Goal: Task Accomplishment & Management: Manage account settings

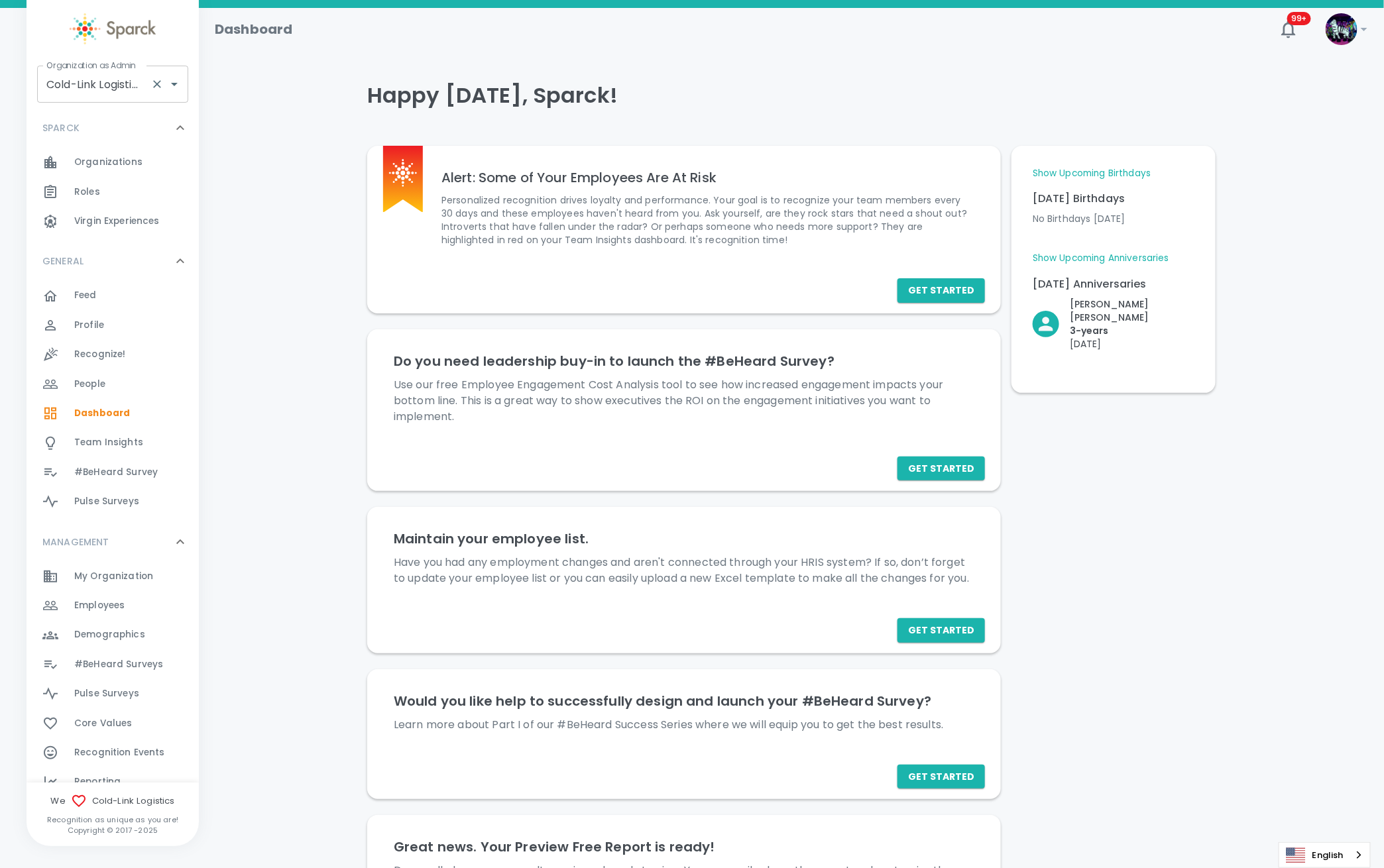
click at [104, 95] on input "Cold-Link Logistics • 496" at bounding box center [94, 84] width 102 height 25
click at [159, 121] on li "[PERSON_NAME] • 1486" at bounding box center [113, 120] width 151 height 24
type input "[PERSON_NAME] • 1486"
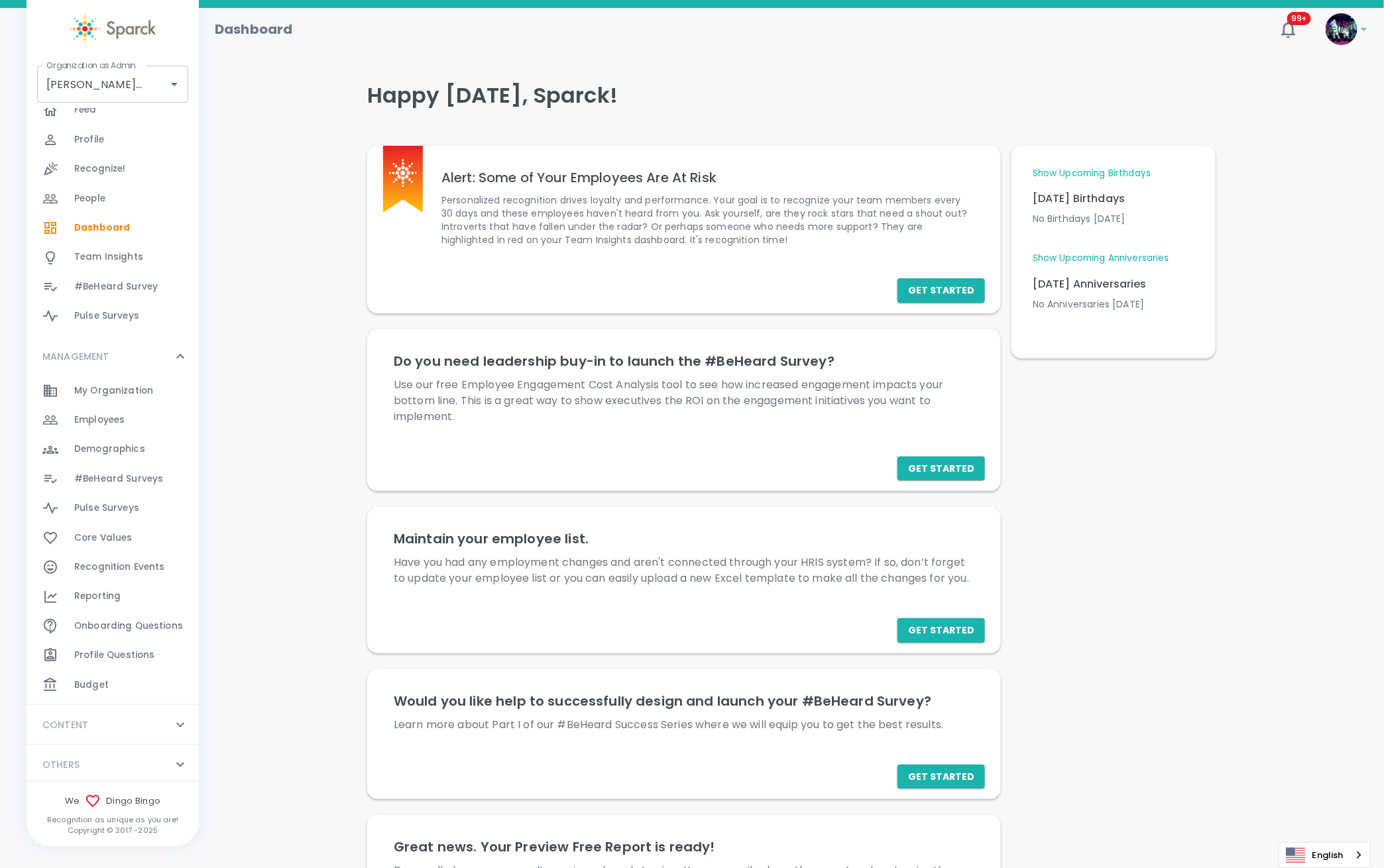
scroll to position [187, 0]
click at [123, 587] on div "Reporting 0" at bounding box center [136, 595] width 125 height 19
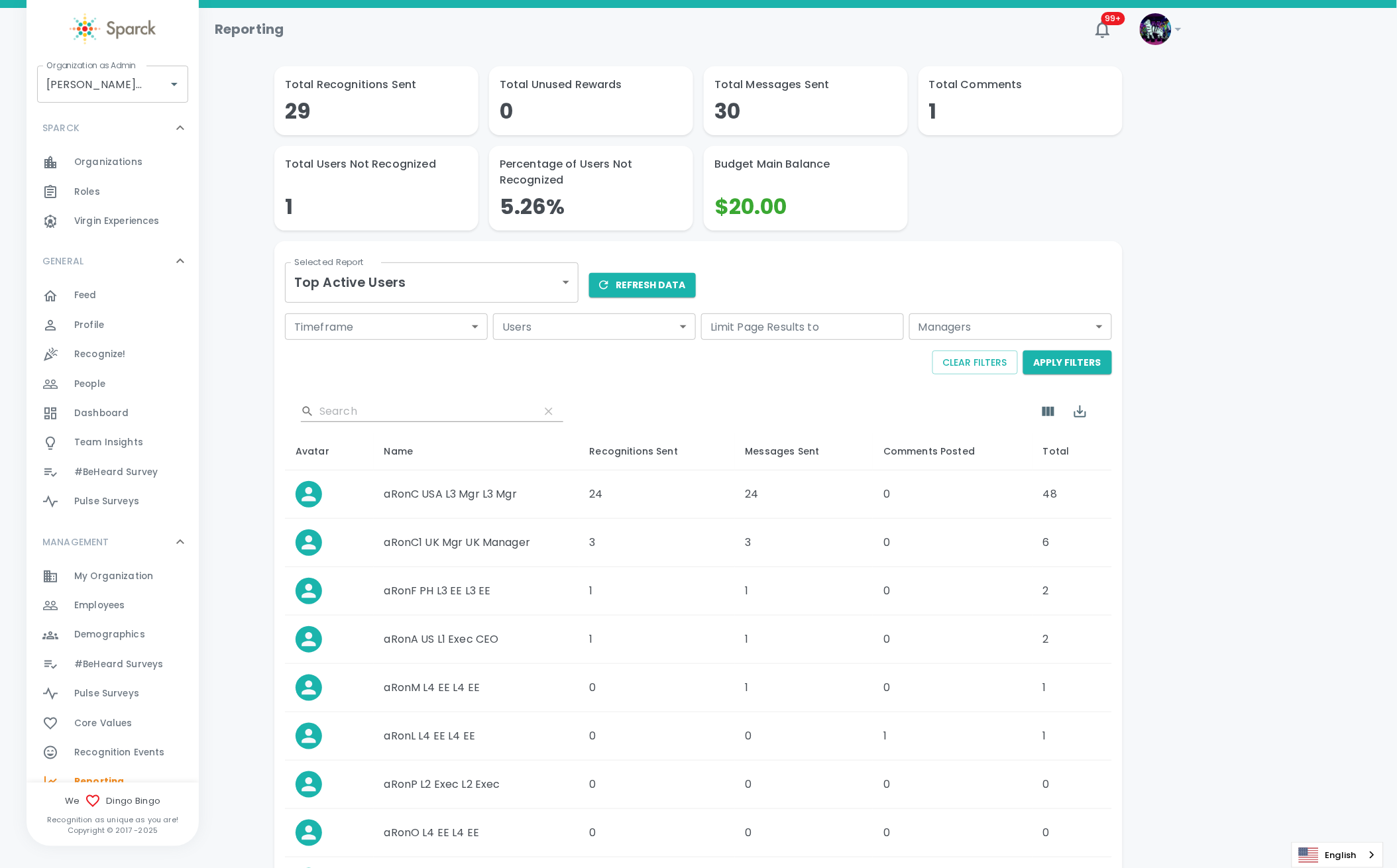
click at [491, 283] on body "Skip Navigation Reporting 99+ ! Organization as [PERSON_NAME] • 1486 Organizati…" at bounding box center [698, 534] width 1397 height 1069
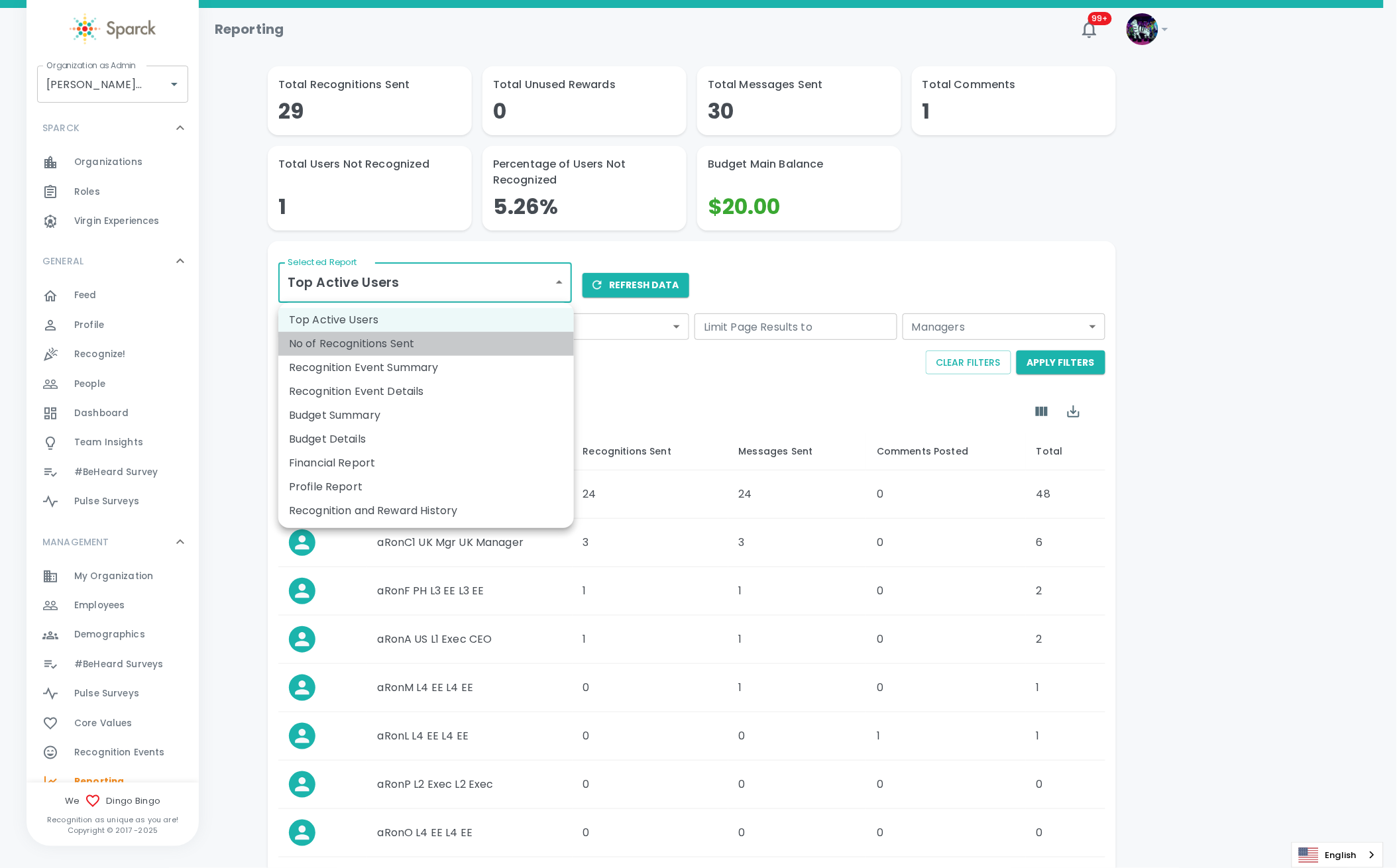
click at [350, 345] on li "No of Recognitions Sent" at bounding box center [426, 344] width 296 height 24
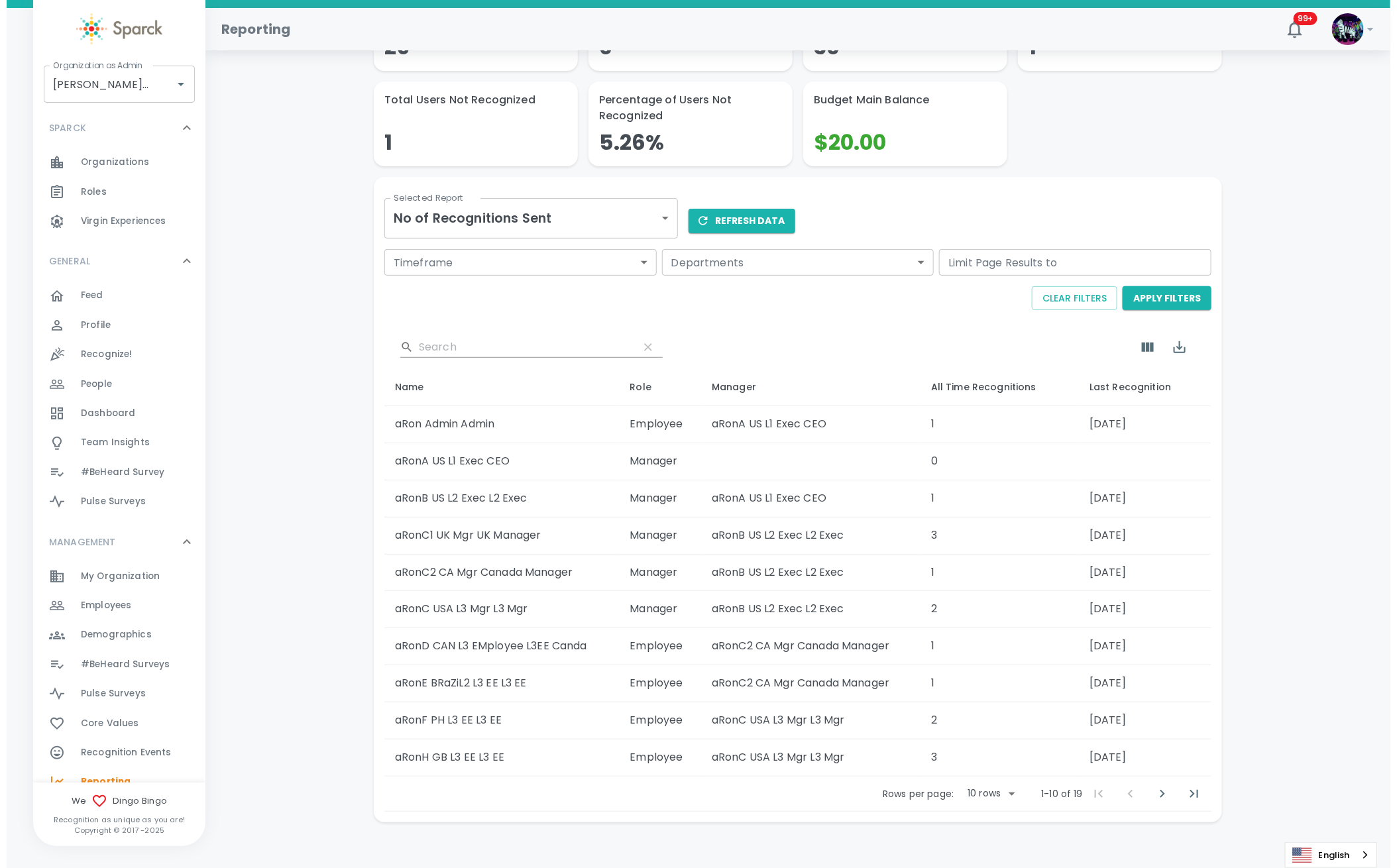
scroll to position [88, 0]
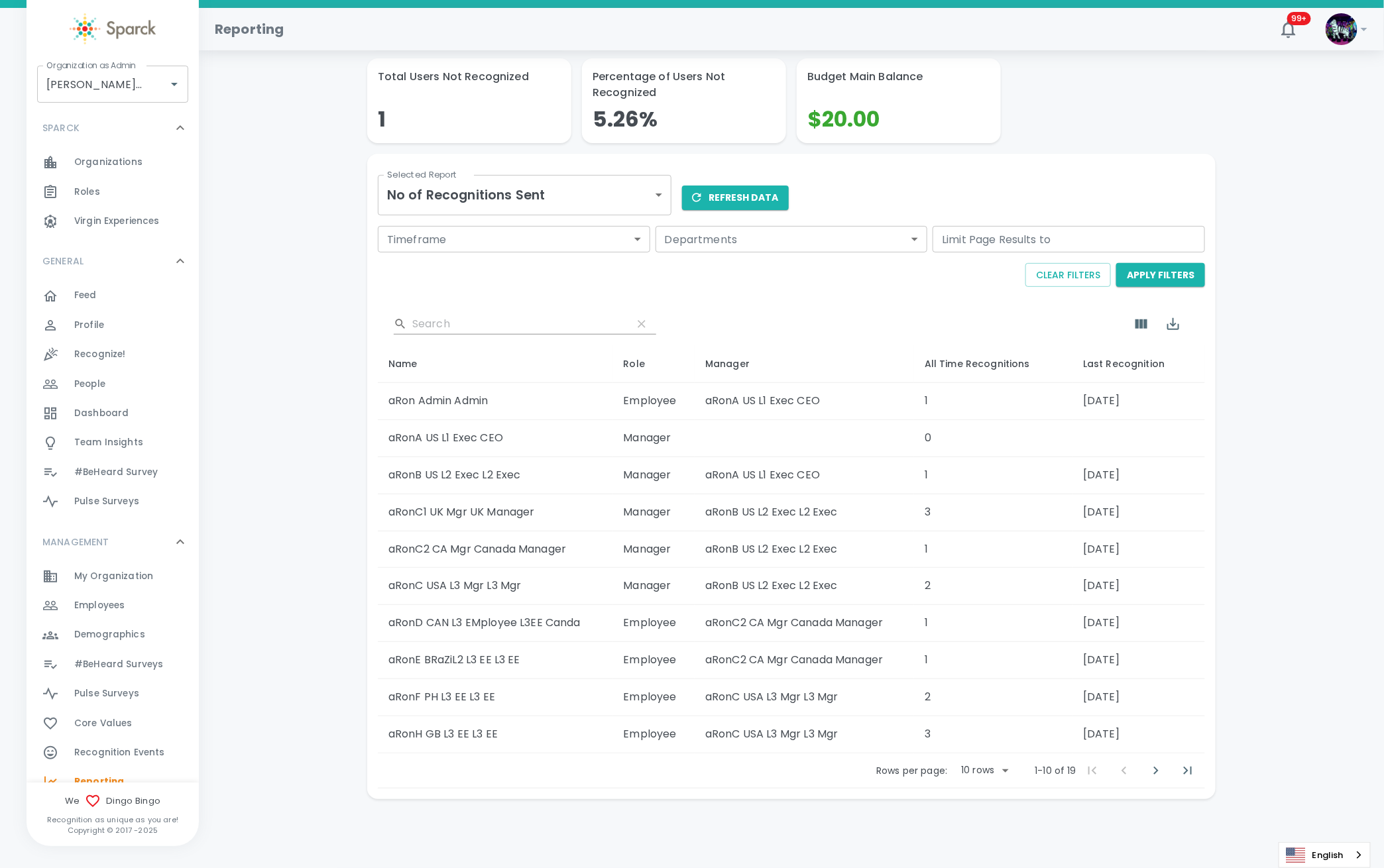
click at [881, 775] on body "Skip Navigation Reporting 99+ ! Organization as Admin Dingo Bingo • 1486 Organi…" at bounding box center [692, 390] width 1384 height 956
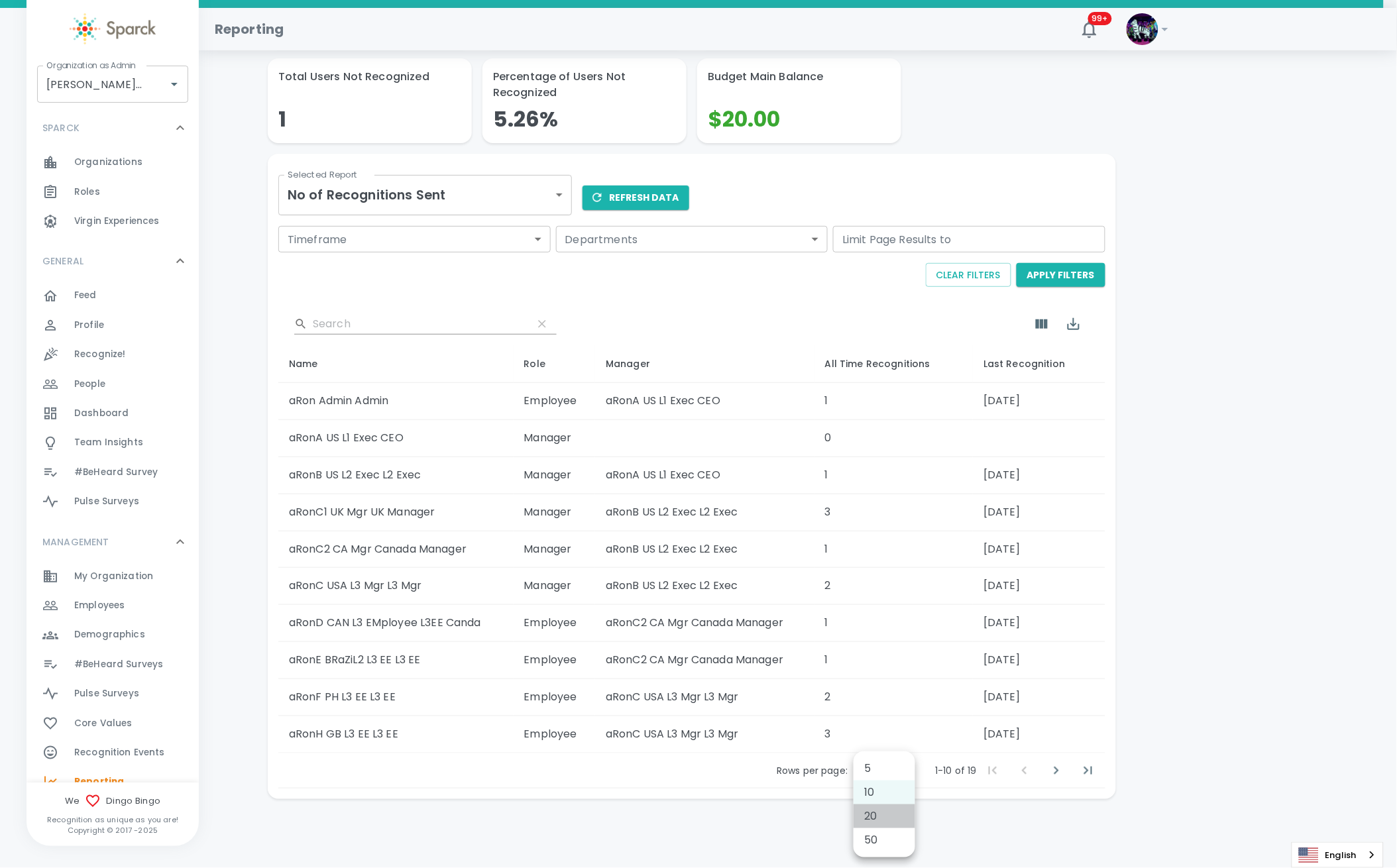
click at [882, 821] on li "20" at bounding box center [883, 816] width 61 height 24
type input "20"
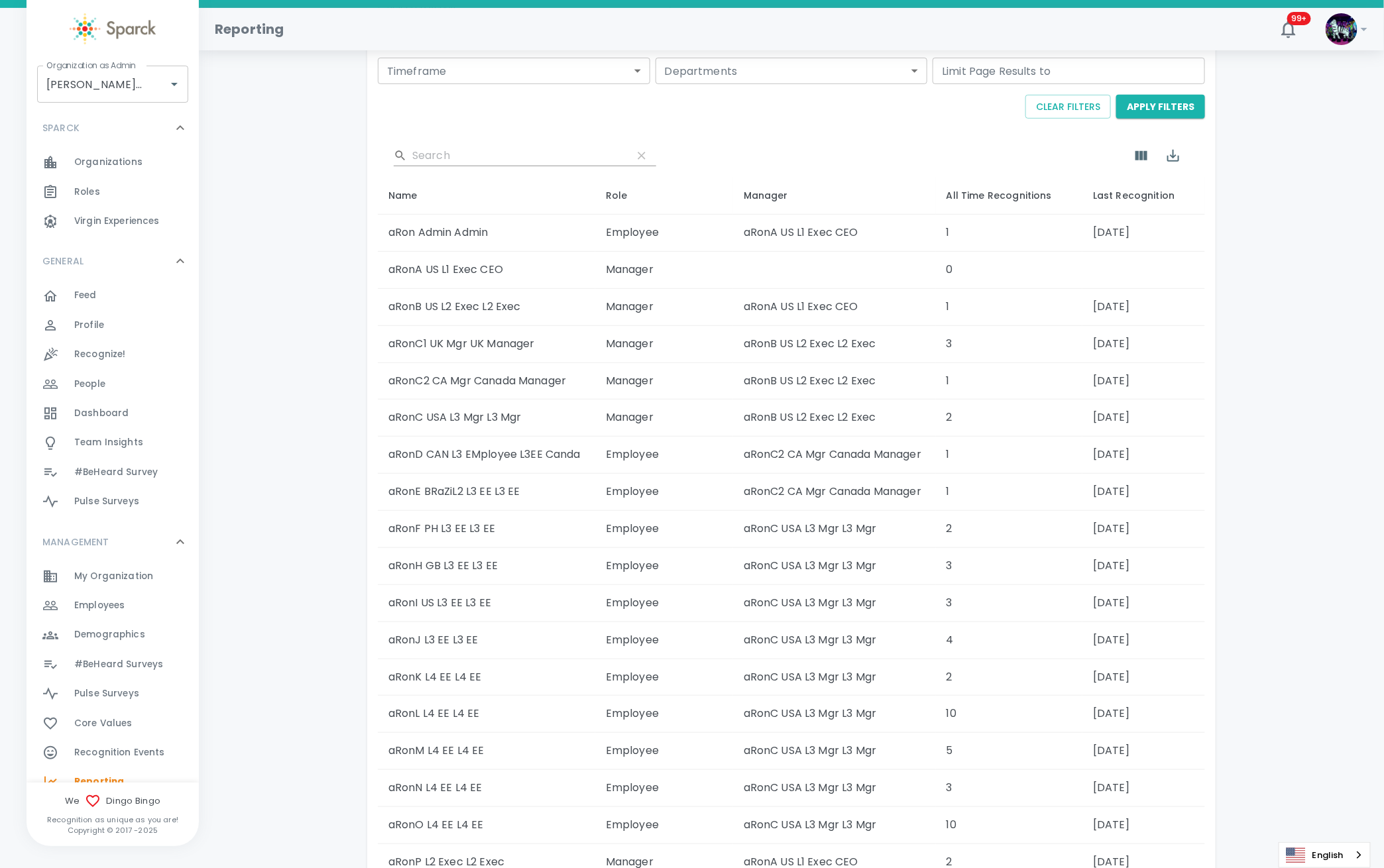
scroll to position [420, 0]
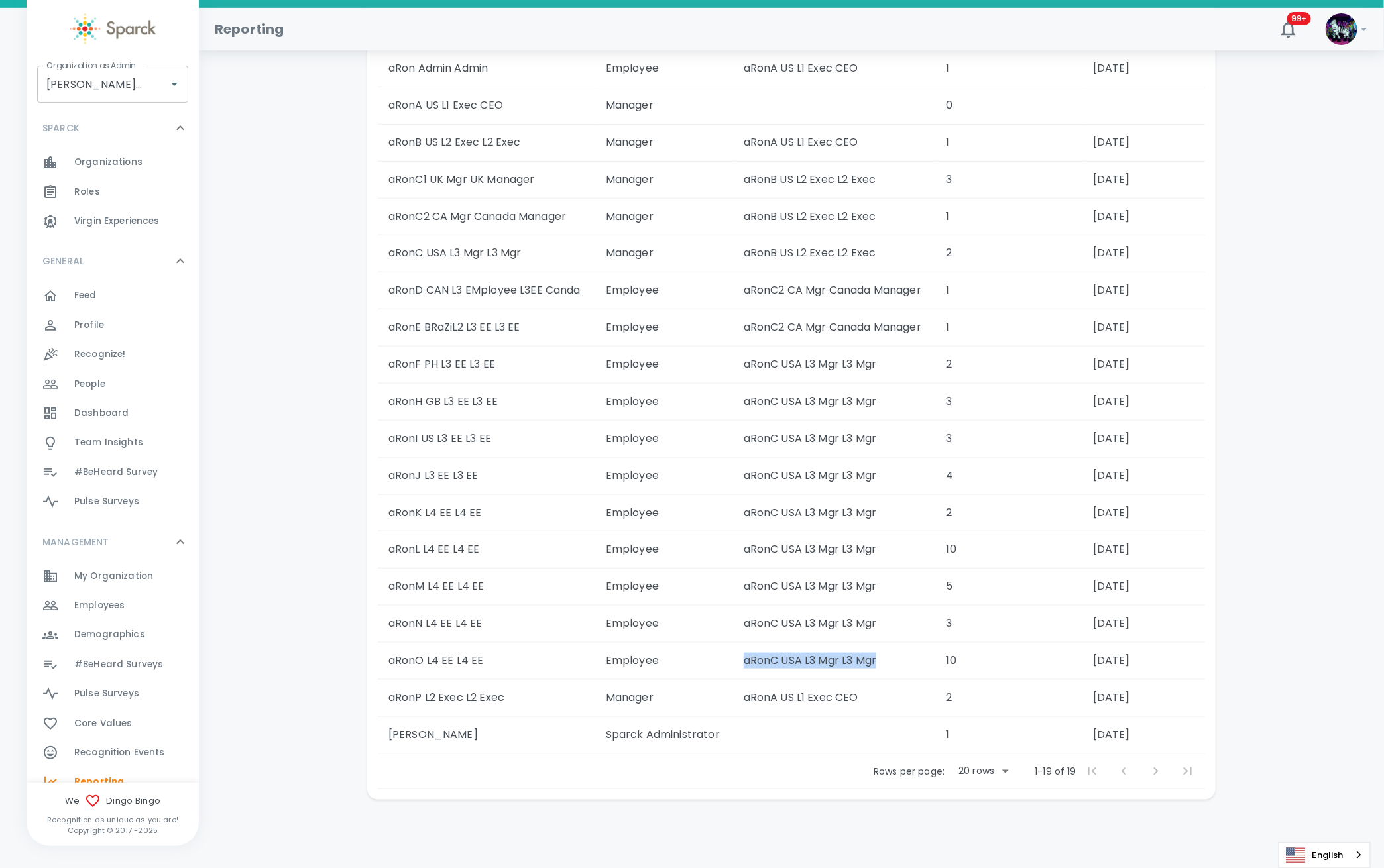
drag, startPoint x: 764, startPoint y: 661, endPoint x: 599, endPoint y: 669, distance: 165.2
click at [599, 669] on tr "aRonO L4 EE L4 EE Employee aRonC USA L3 Mgr L3 Mgr 10 2025-08-24" at bounding box center [791, 661] width 827 height 37
click at [599, 668] on td "Employee" at bounding box center [664, 661] width 138 height 37
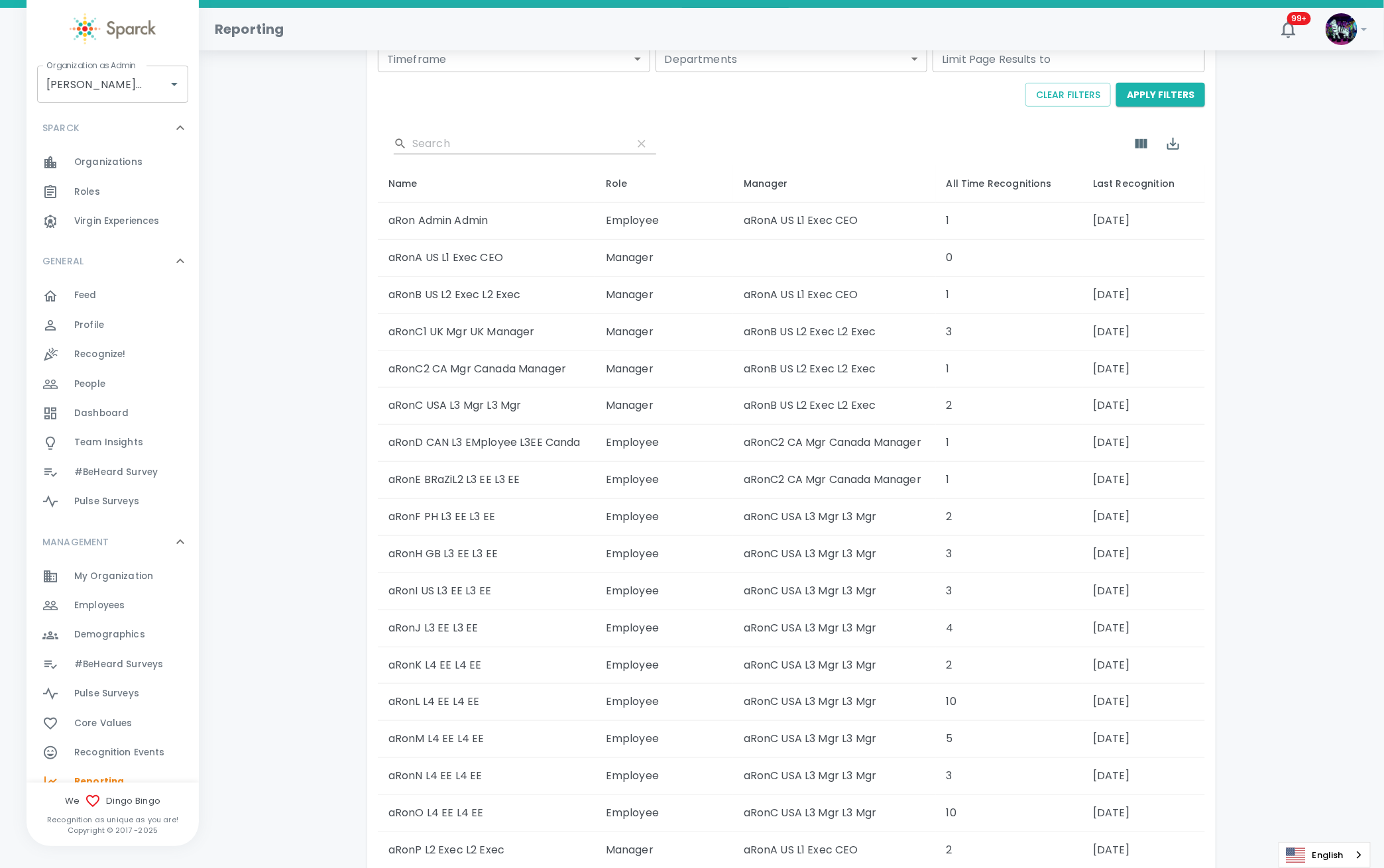
scroll to position [332, 0]
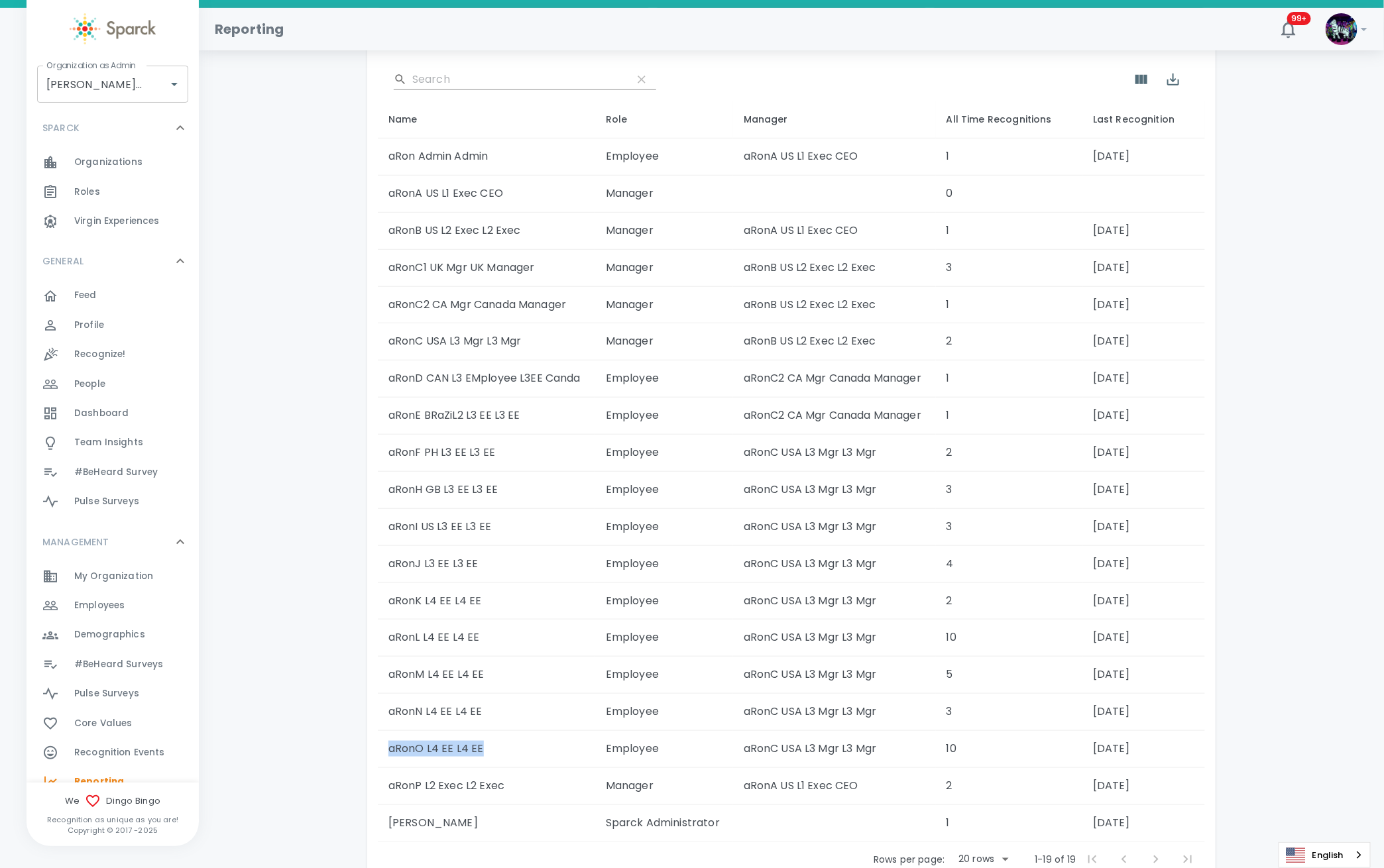
drag, startPoint x: 396, startPoint y: 747, endPoint x: 291, endPoint y: 754, distance: 105.2
click at [378, 754] on td "aRonO L4 EE L4 EE" at bounding box center [486, 749] width 217 height 37
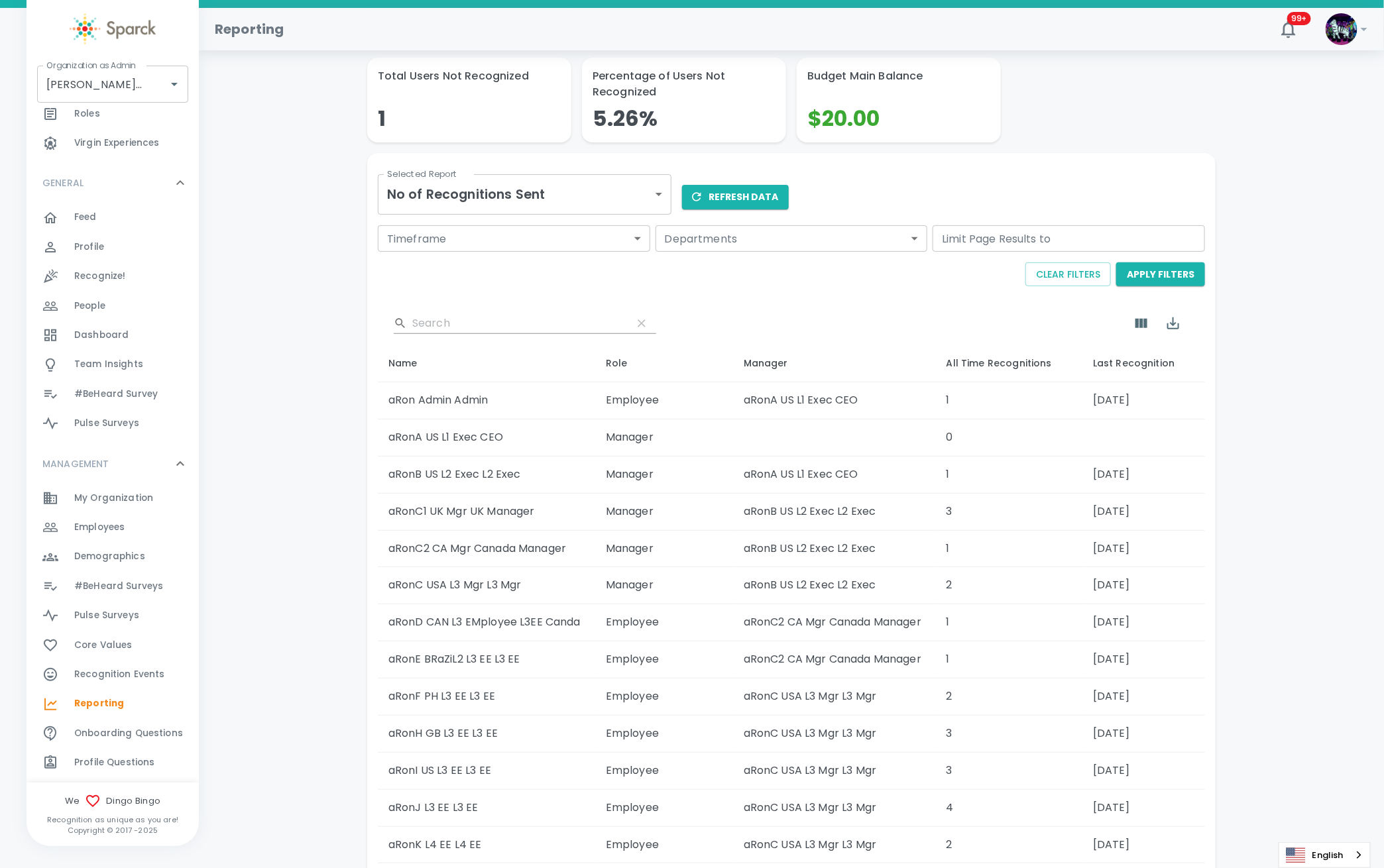
scroll to position [177, 0]
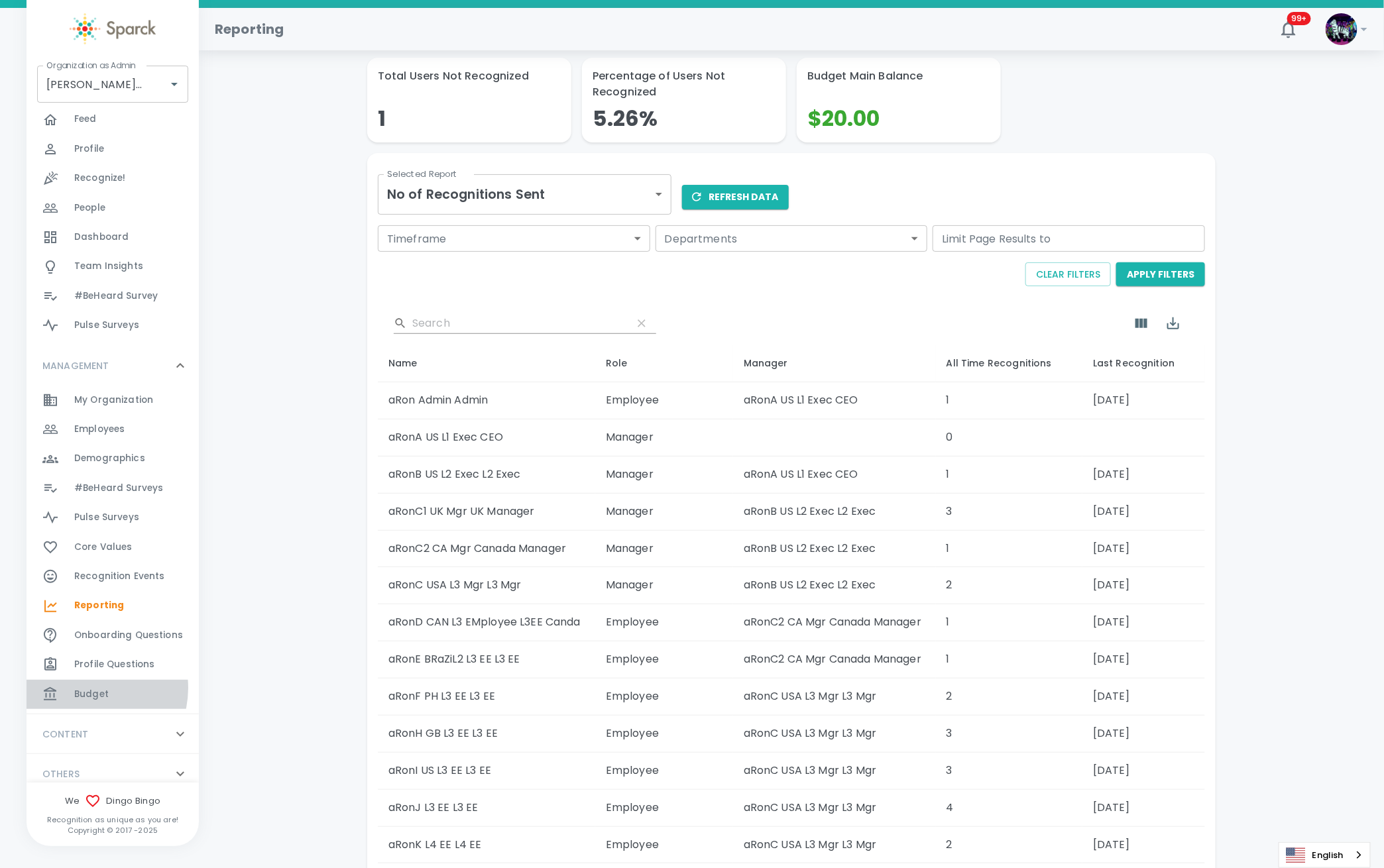
click at [89, 688] on span "Budget" at bounding box center [91, 695] width 34 height 13
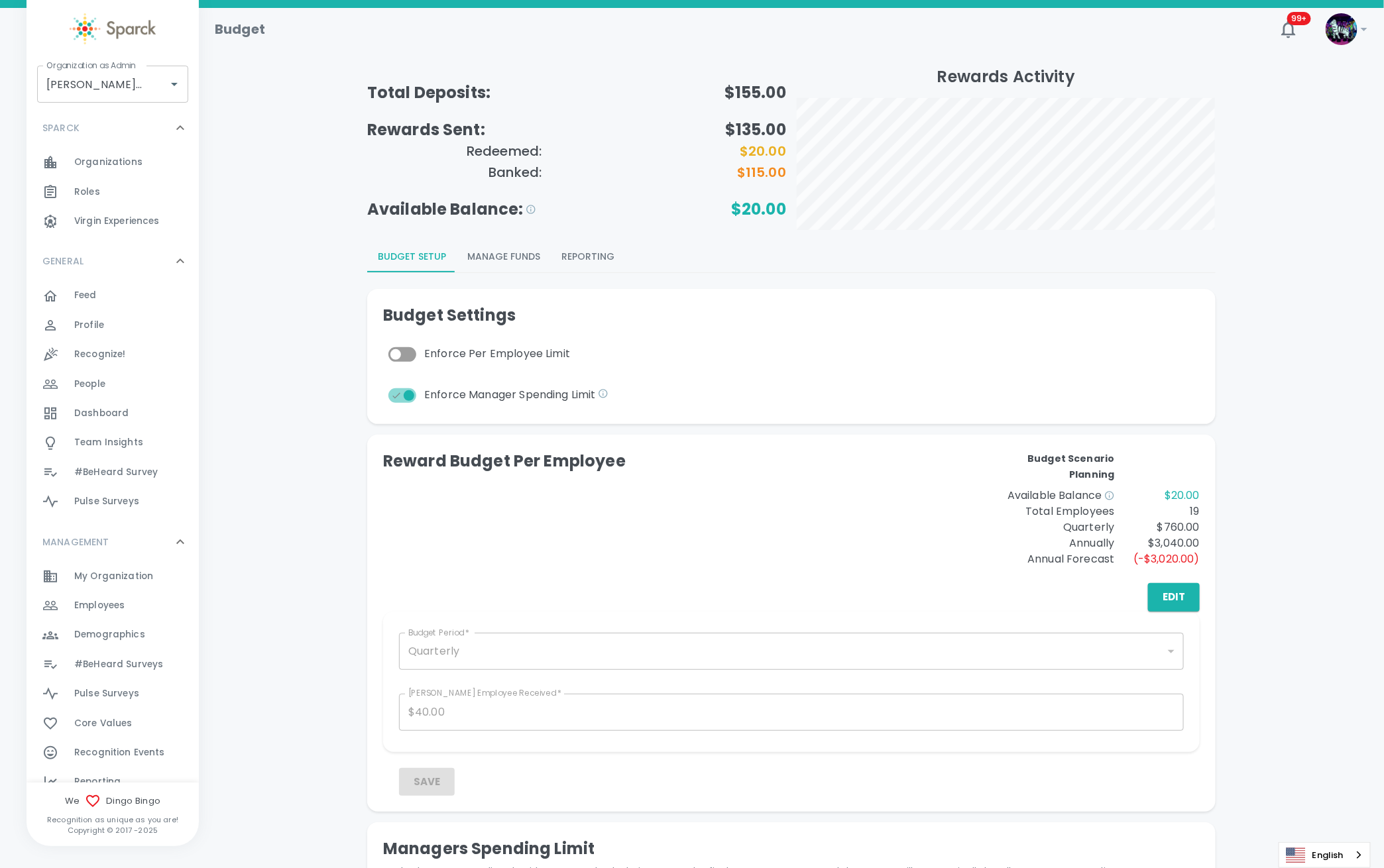
click at [456, 249] on button "Manage Funds" at bounding box center [504, 256] width 94 height 32
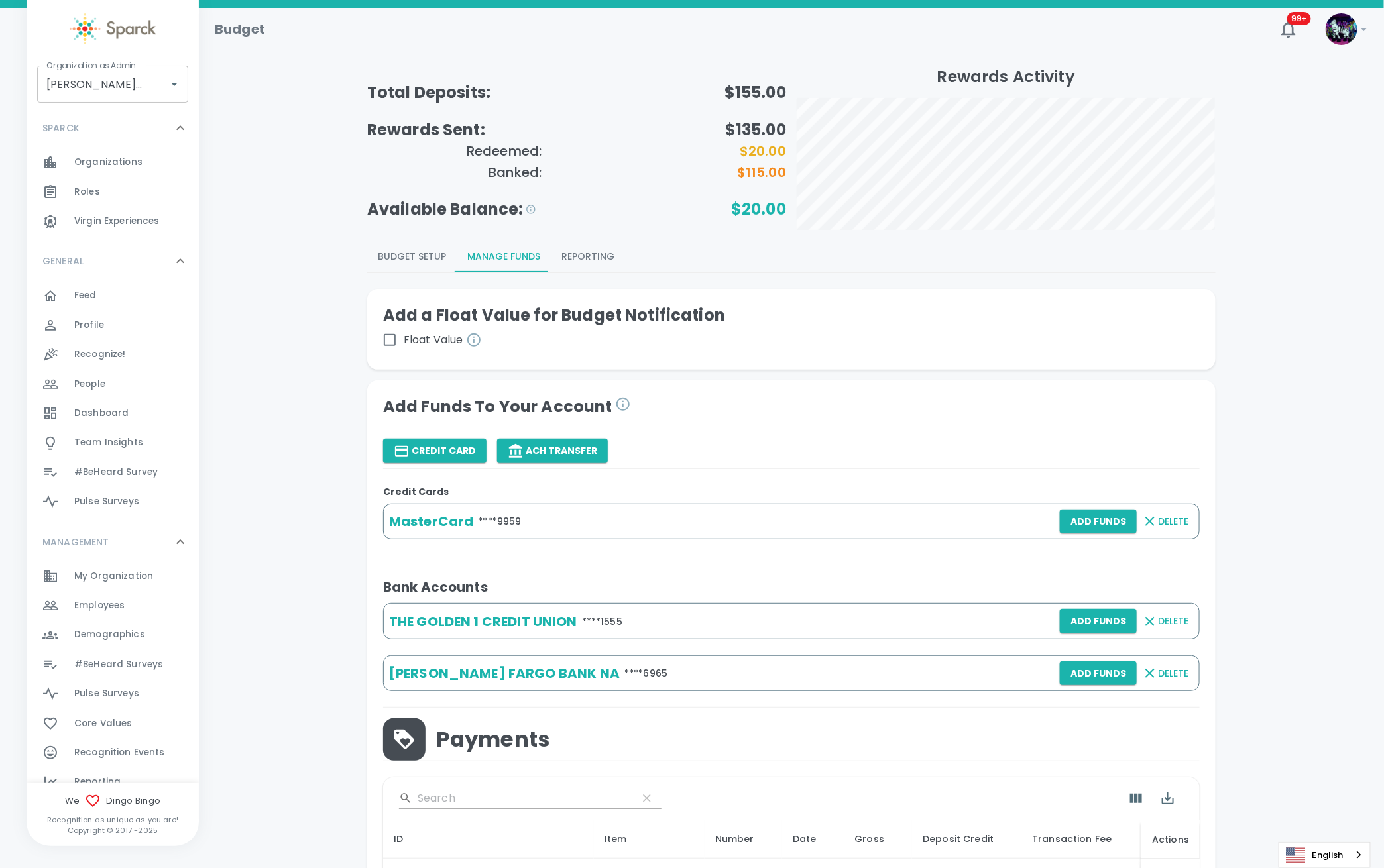
click at [551, 254] on button "Reporting" at bounding box center [588, 256] width 74 height 32
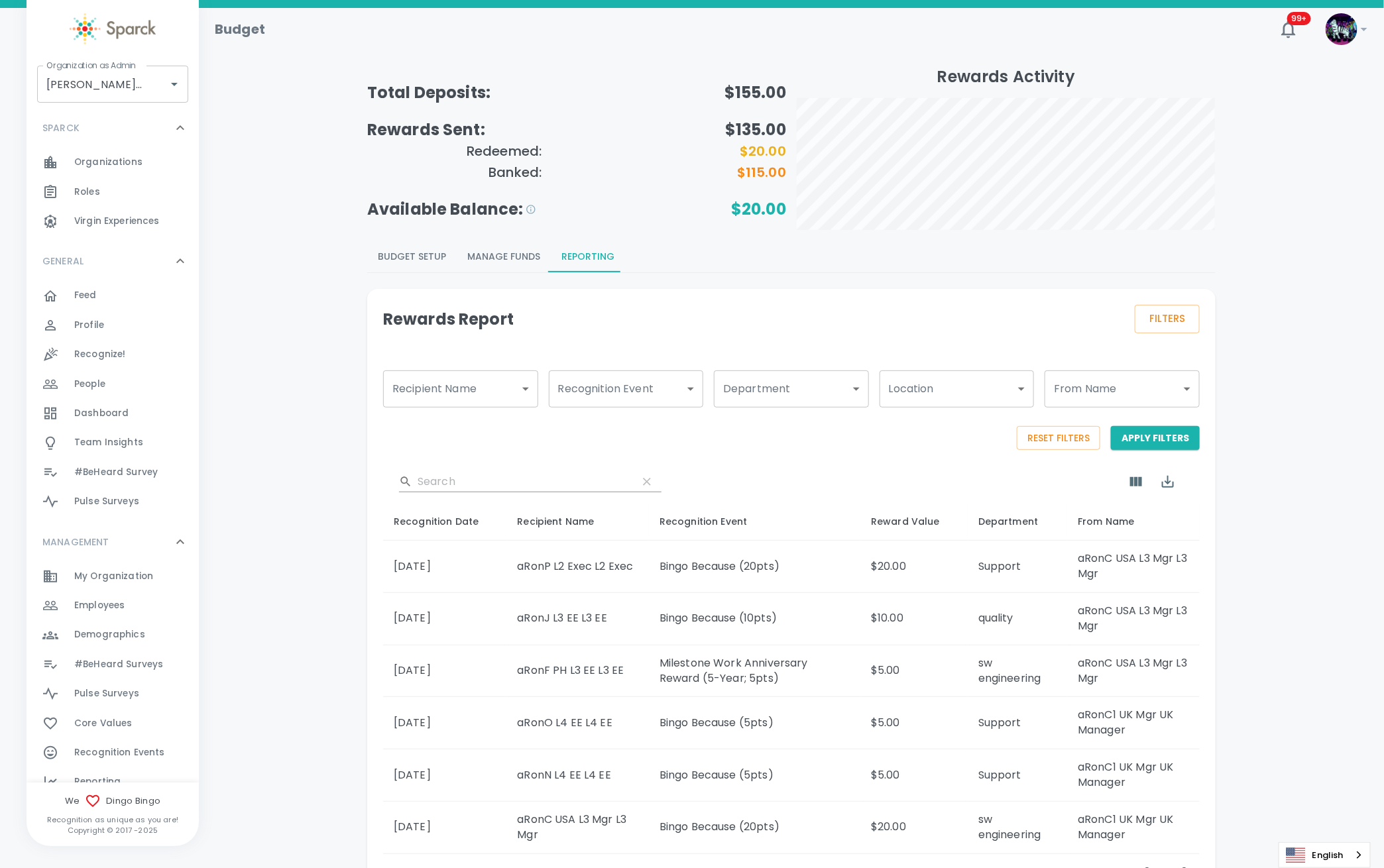
click at [367, 254] on button "Budget Setup" at bounding box center [412, 256] width 90 height 32
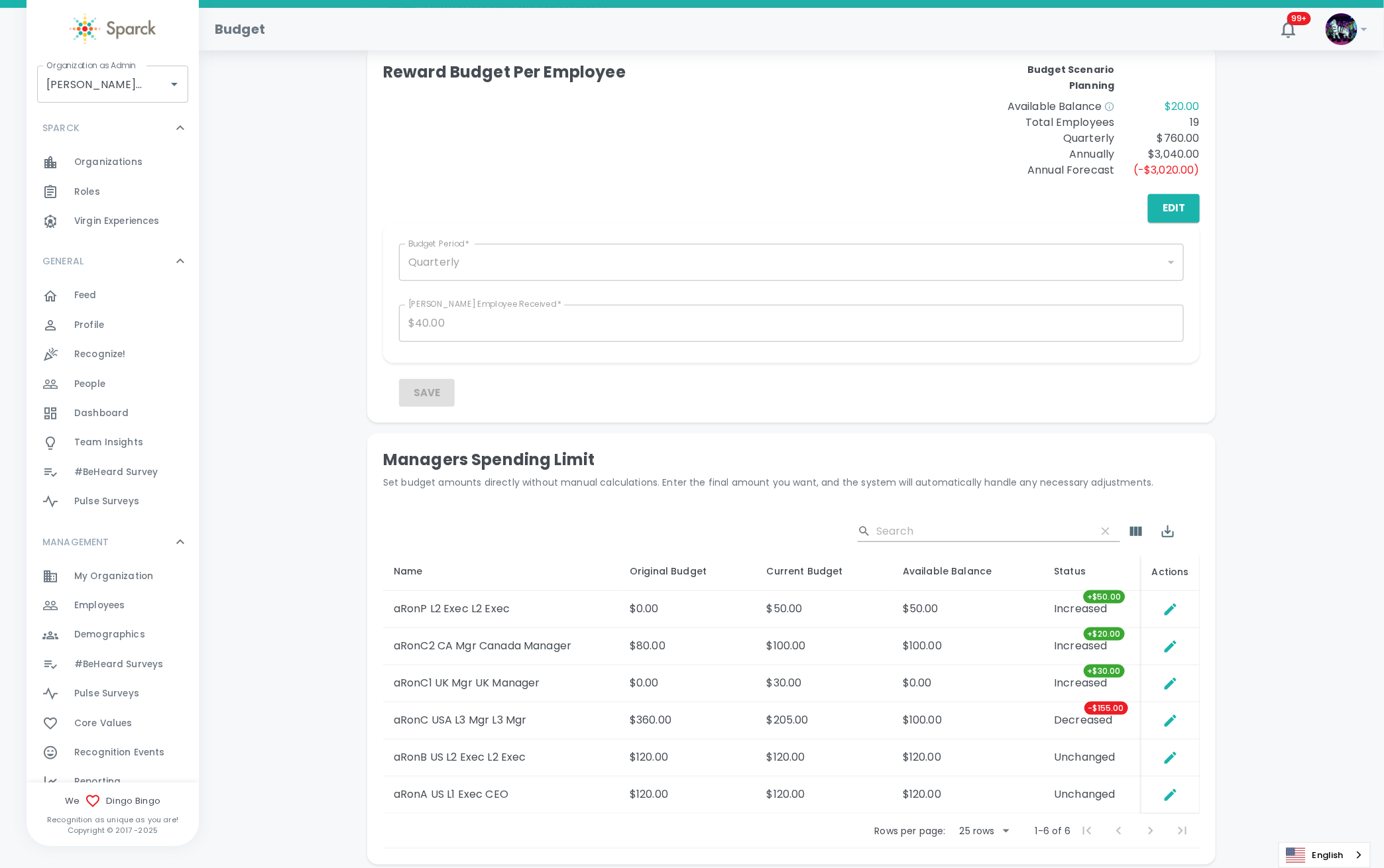
scroll to position [441, 0]
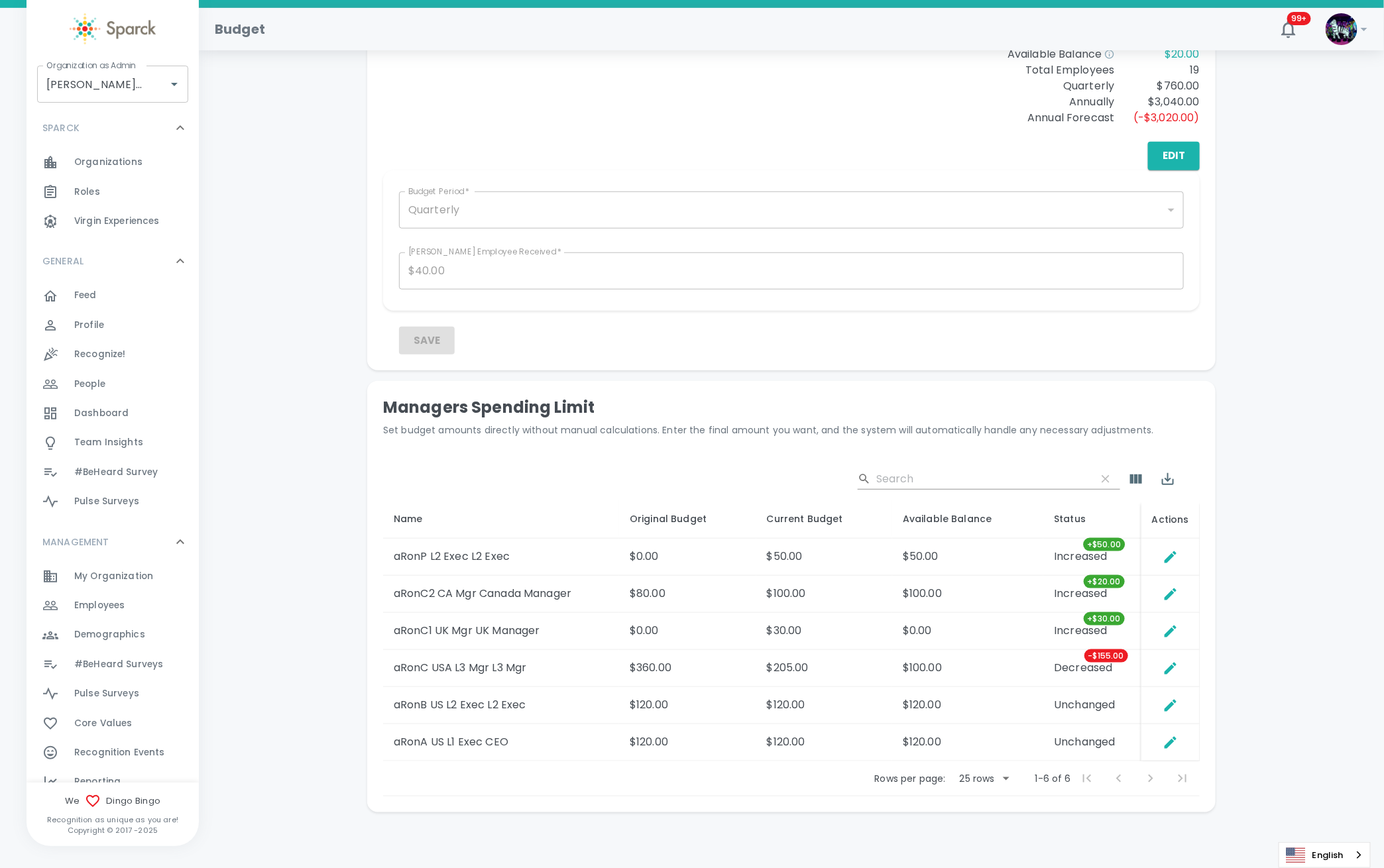
click at [1145, 551] on div at bounding box center [1170, 557] width 52 height 26
click at [1163, 559] on icon "Set Direct Budget Amount" at bounding box center [1171, 557] width 16 height 16
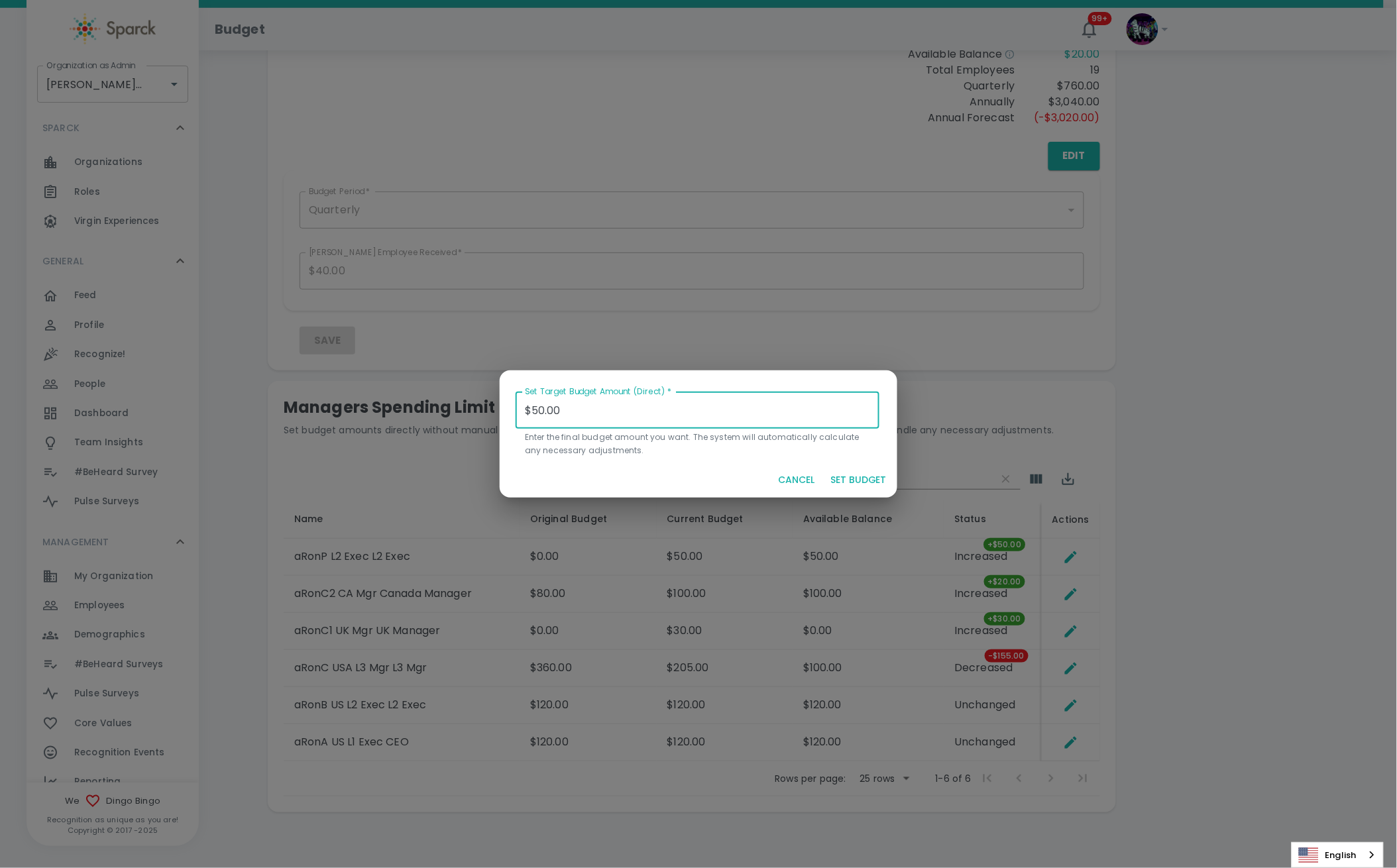
drag, startPoint x: 612, startPoint y: 420, endPoint x: 380, endPoint y: 416, distance: 232.0
click at [380, 416] on div "Set Target Budget Amount (Direct)   * $50.00 Set Target Budget Amount (Direct) …" at bounding box center [698, 434] width 1397 height 868
click at [843, 485] on button "SET BUDGET" at bounding box center [858, 480] width 67 height 24
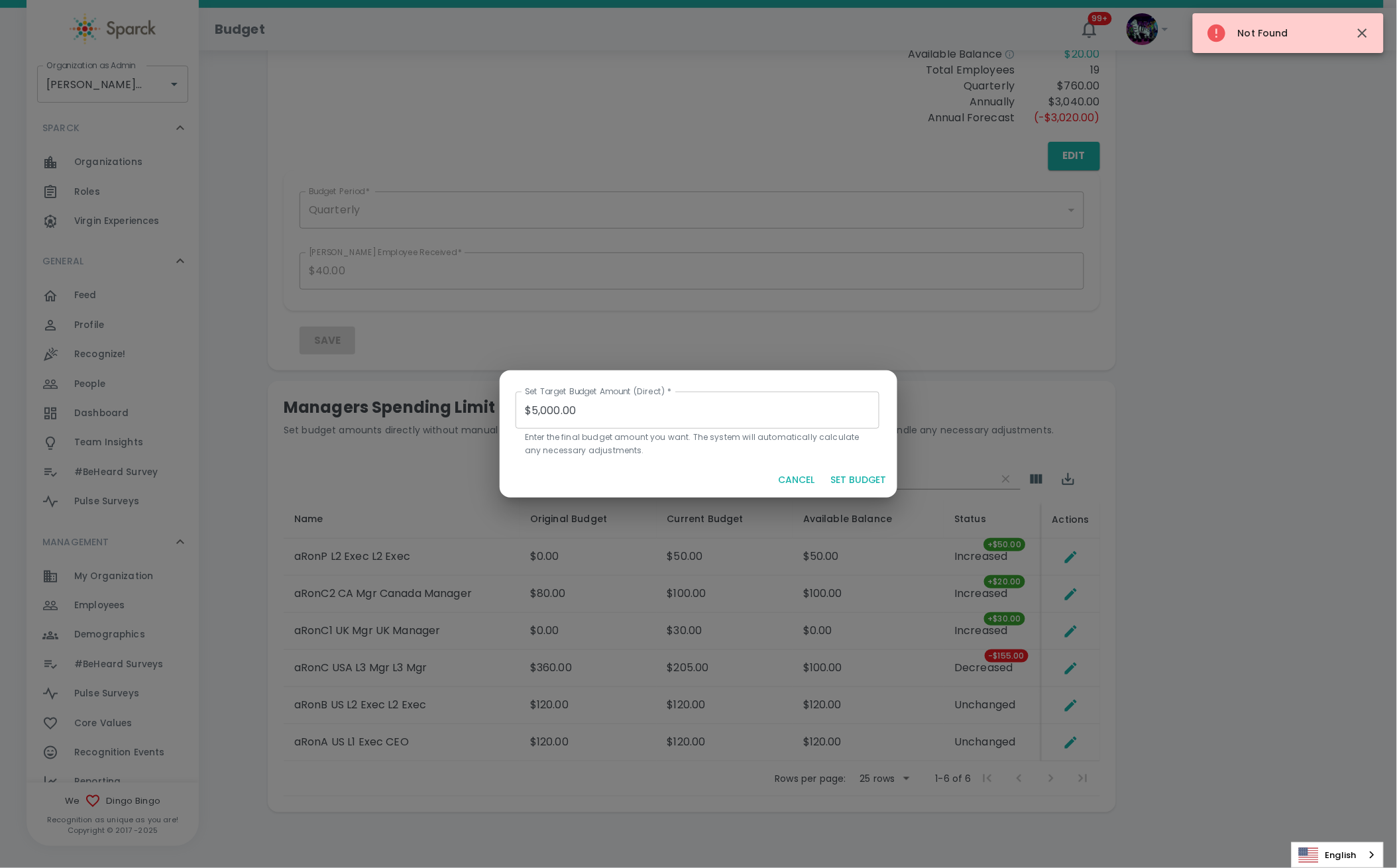
drag, startPoint x: 666, startPoint y: 392, endPoint x: 655, endPoint y: 397, distance: 12.1
click at [654, 397] on label "Set Target Budget Amount (Direct)   *" at bounding box center [598, 391] width 146 height 11
click at [612, 410] on input "$5,000.00" at bounding box center [697, 410] width 364 height 37
drag, startPoint x: 596, startPoint y: 410, endPoint x: 456, endPoint y: 414, distance: 140.1
click at [456, 414] on div "Set Target Budget Amount (Direct)   * $5,000.00 Set Target Budget Amount (Direc…" at bounding box center [698, 434] width 1397 height 868
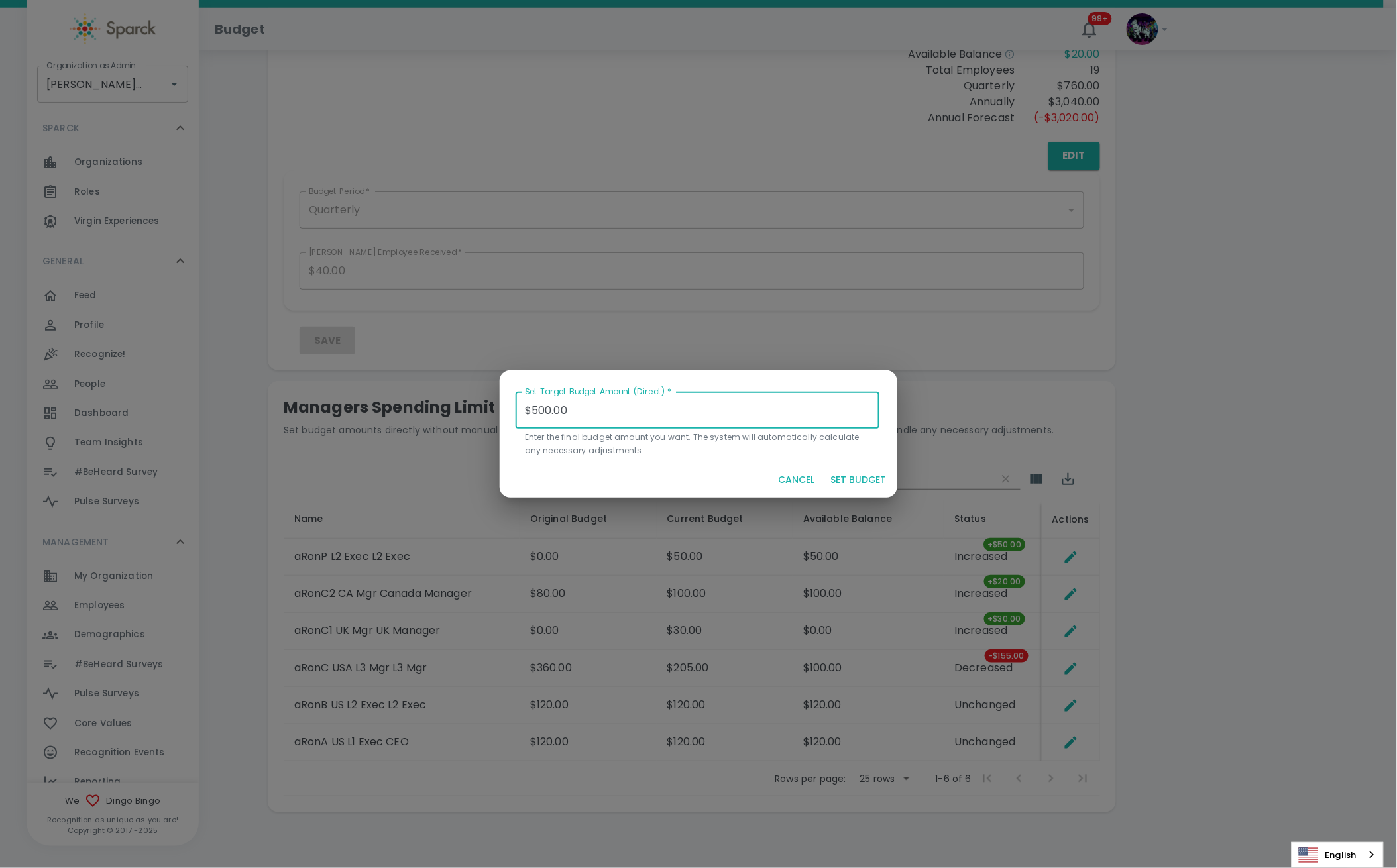
type input "$500.00"
click at [857, 483] on button "SET BUDGET" at bounding box center [858, 480] width 67 height 24
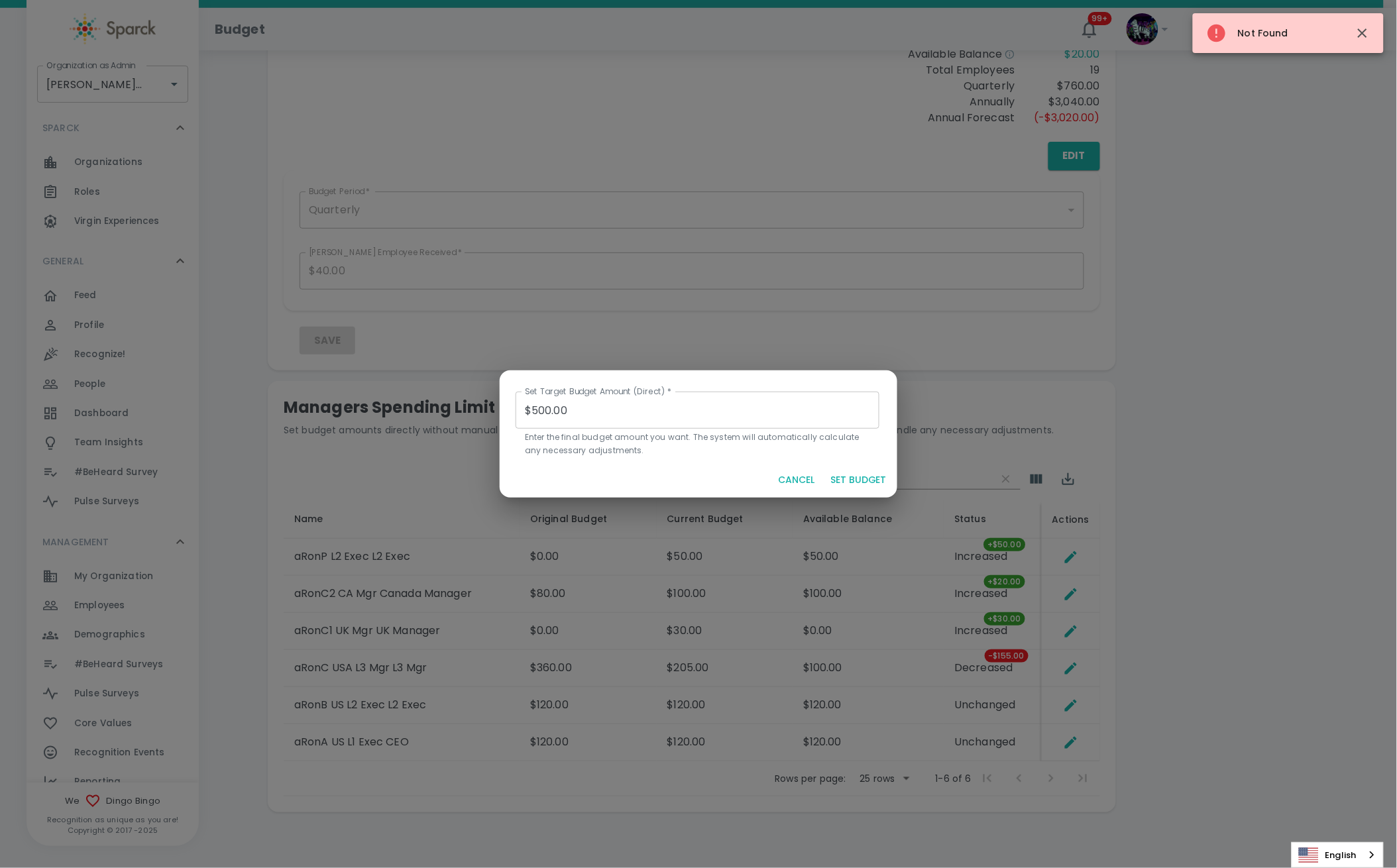
click at [794, 483] on button "CANCEL" at bounding box center [796, 480] width 47 height 24
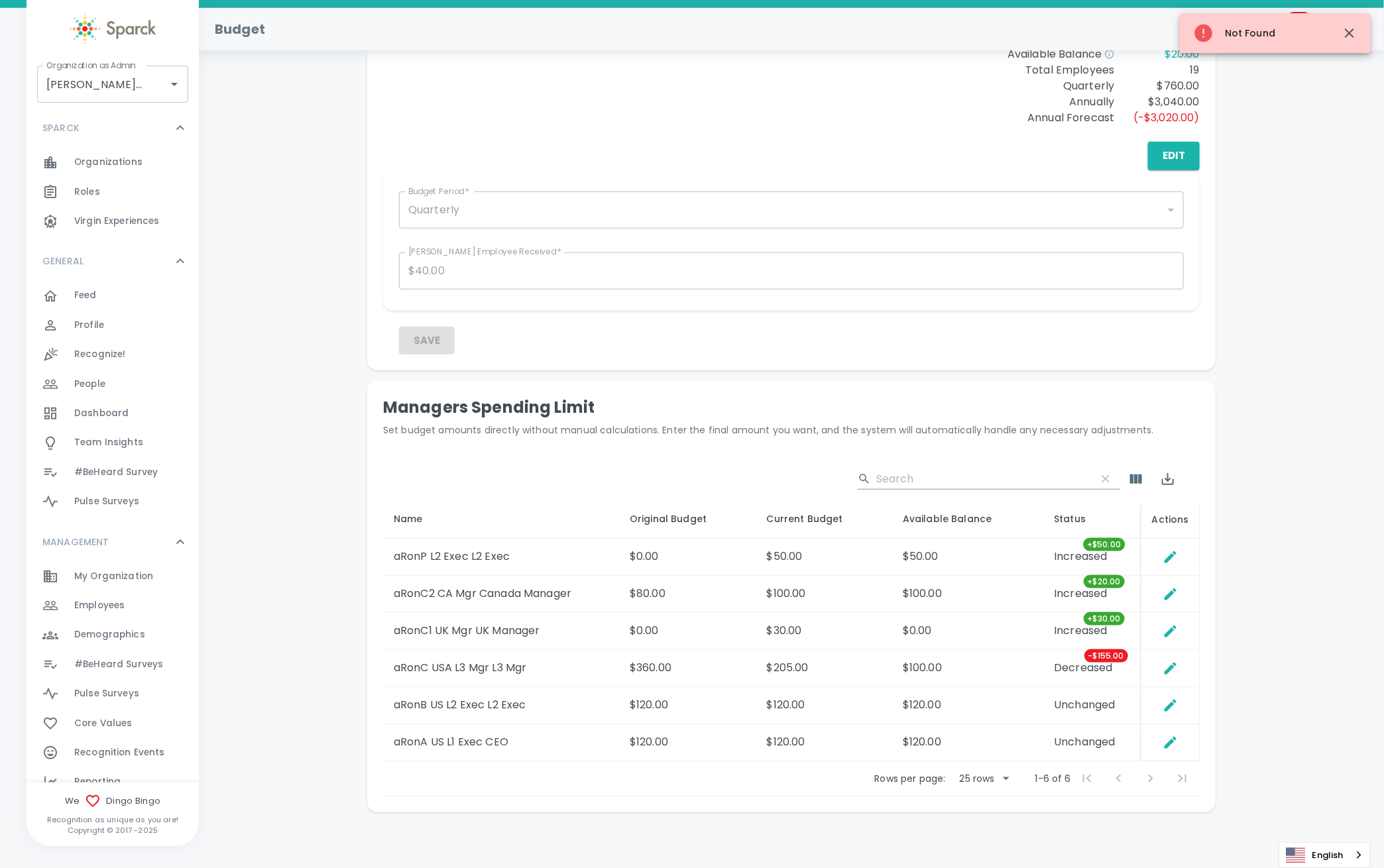
click at [1133, 497] on div "Total Deposits: $155.00 Rewards Sent: $135.00 Redeemed: $20.00 Banked: $115.00 …" at bounding box center [791, 226] width 1153 height 1204
click at [1307, 378] on div "Total Deposits: $155.00 Rewards Sent: $135.00 Redeemed: $20.00 Banked: $115.00 …" at bounding box center [791, 226] width 1153 height 1204
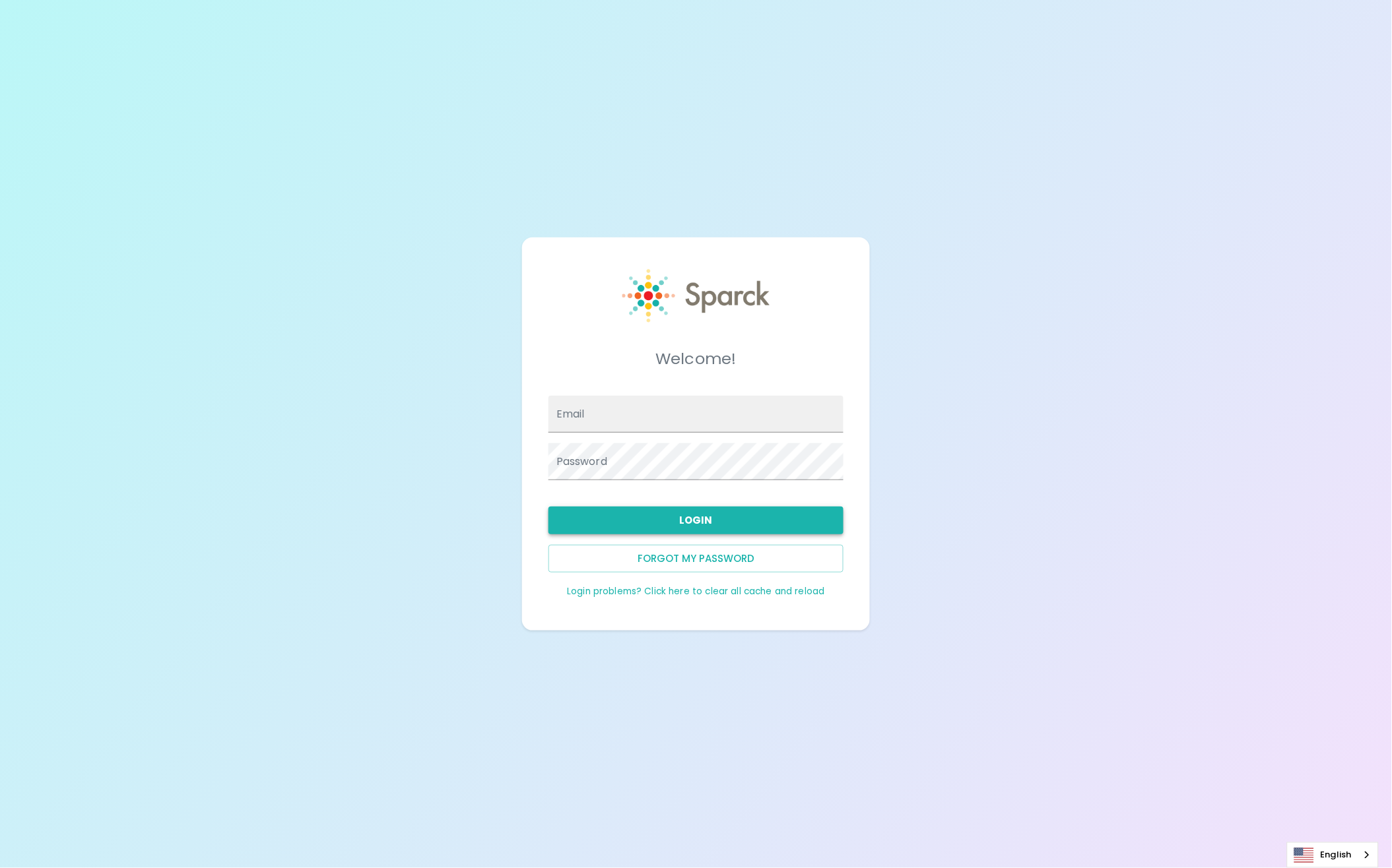
type input "admin@sparckco.com"
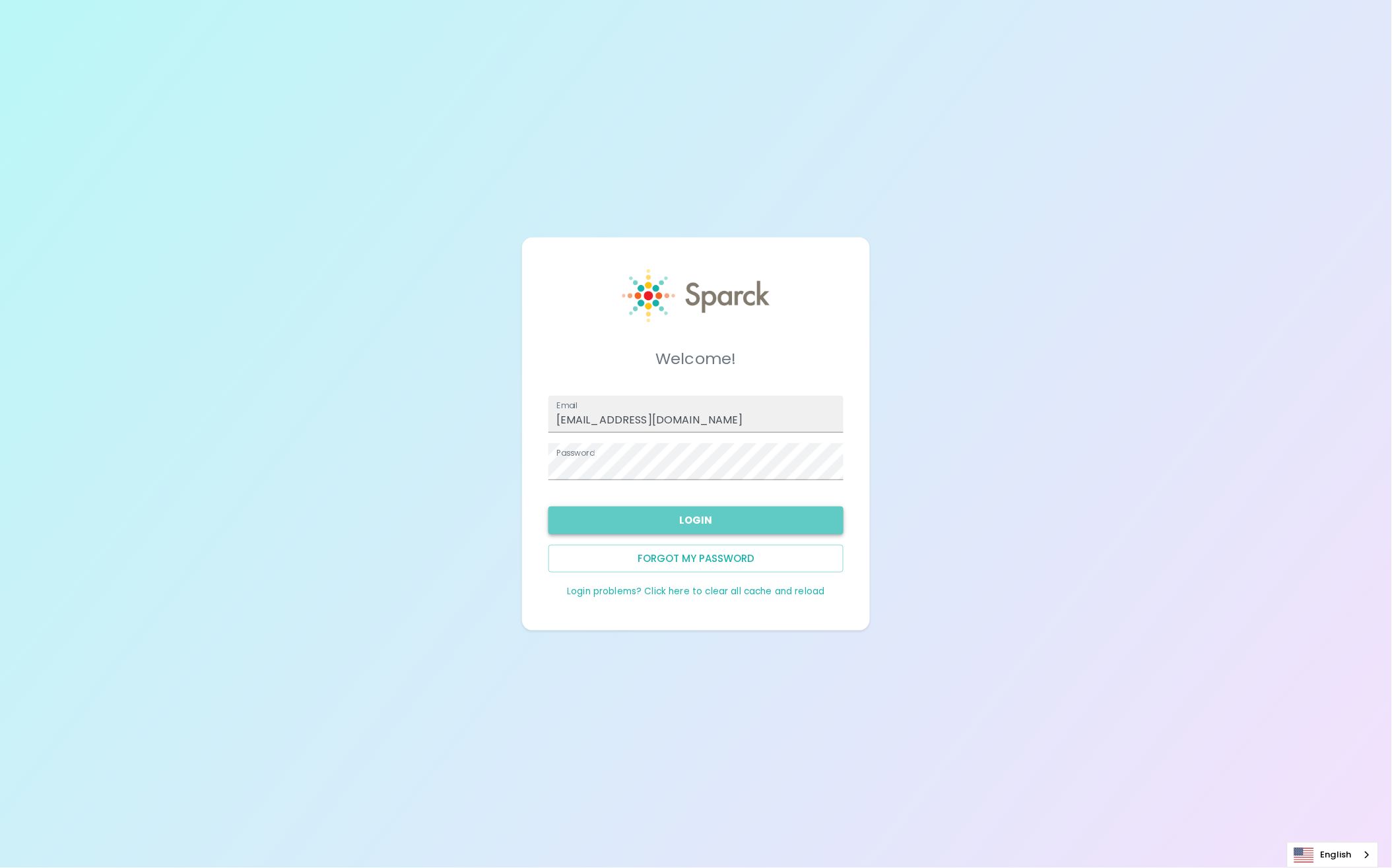
click at [636, 520] on button "Login" at bounding box center [695, 520] width 295 height 28
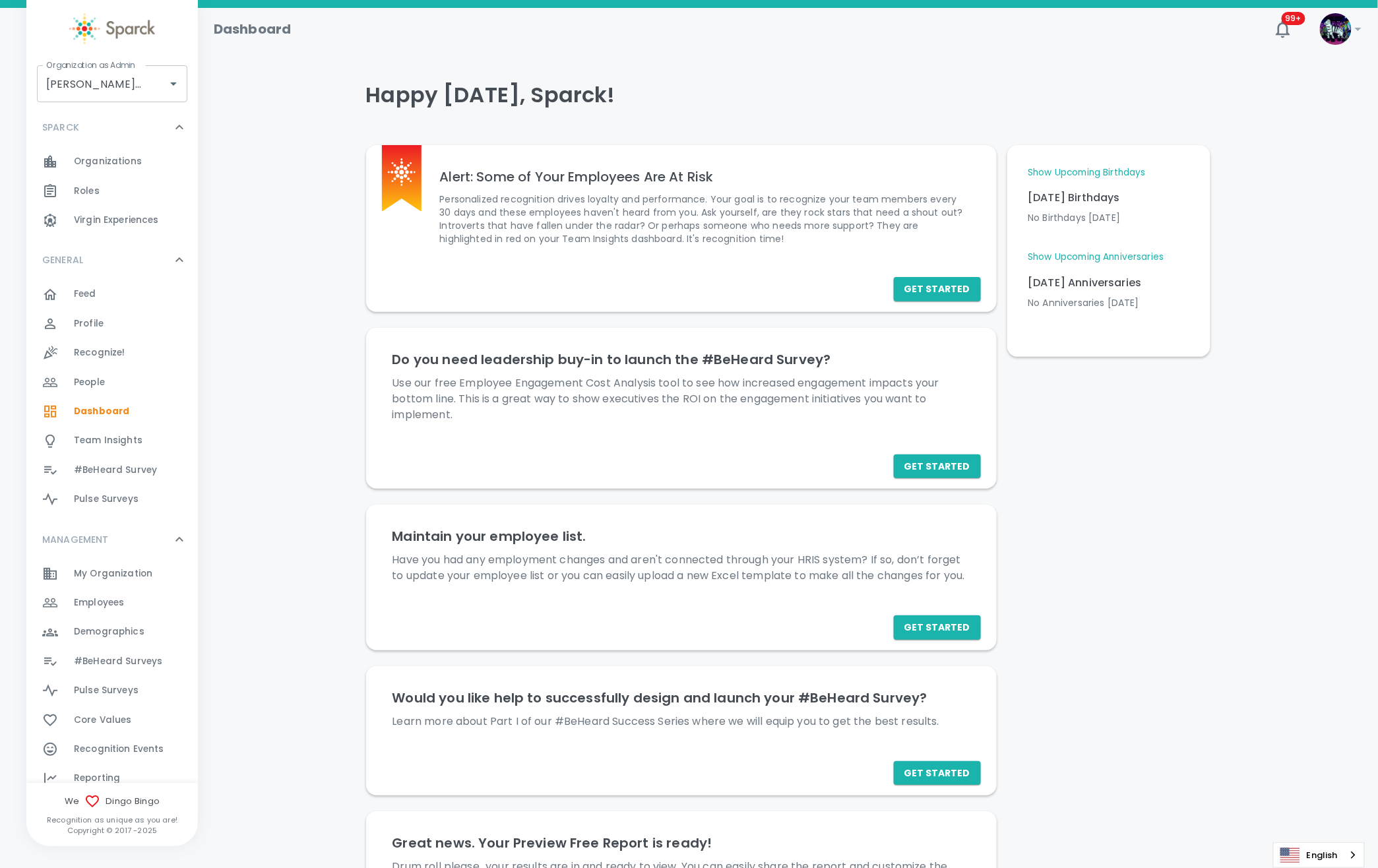
click at [636, 516] on div "Maintain your employee list. Have you had any employment changes and aren't con…" at bounding box center [681, 559] width 609 height 100
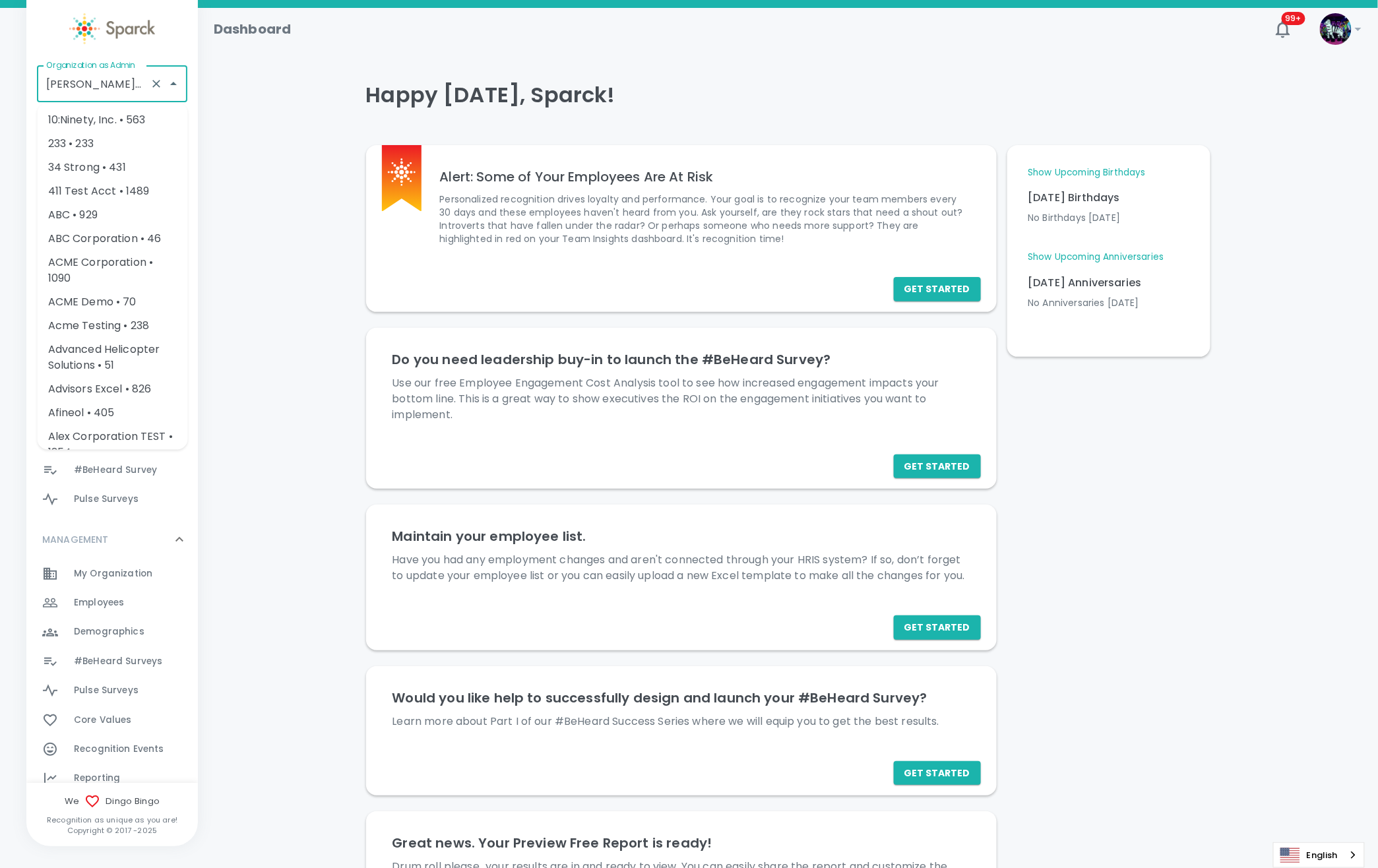
click at [83, 89] on input "Dingo Bingo • 1486" at bounding box center [93, 83] width 101 height 25
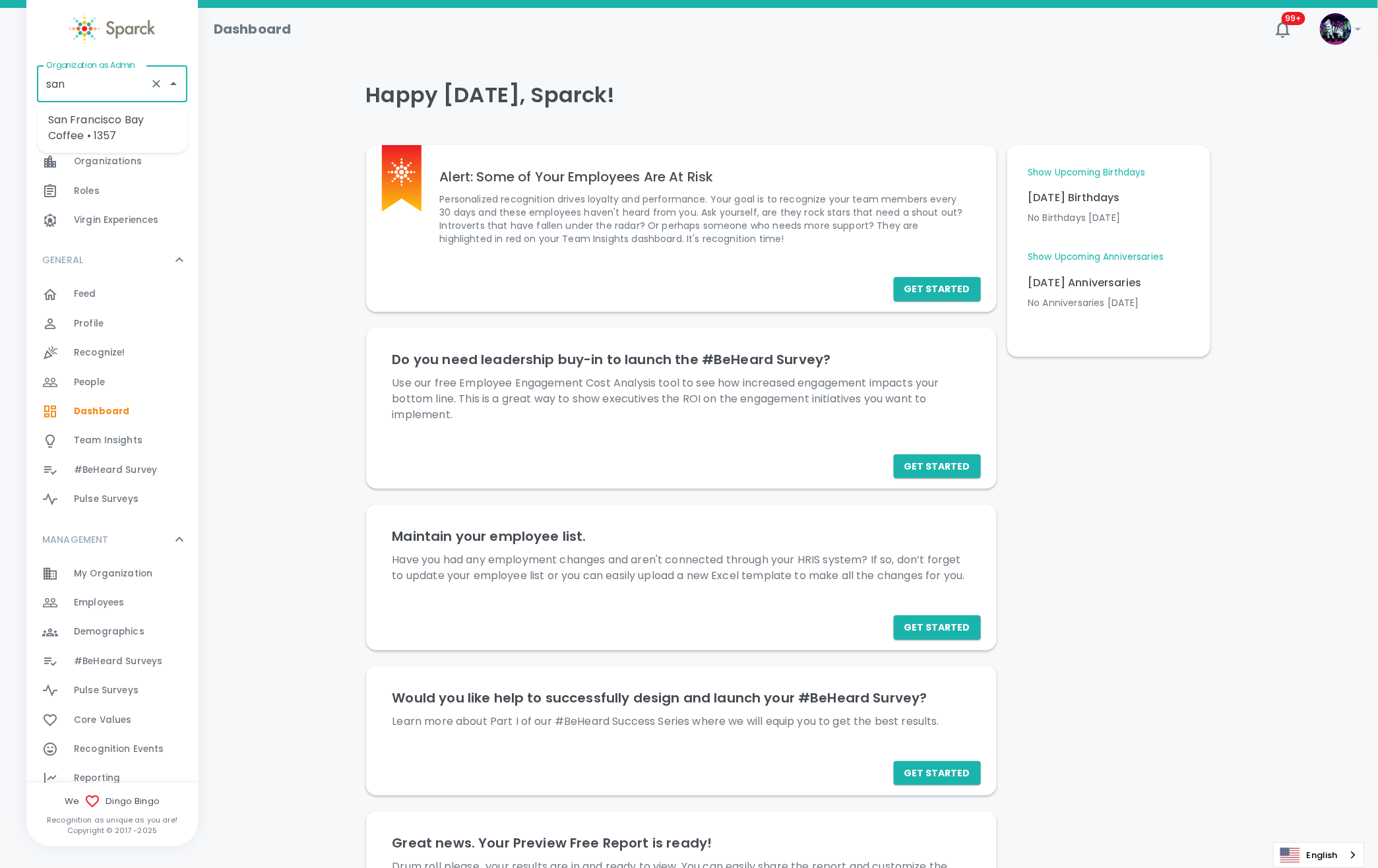
click at [89, 122] on li "San Francisco Bay Coffee • 1357" at bounding box center [113, 127] width 150 height 40
type input "San Francisco Bay Coffee • 1357"
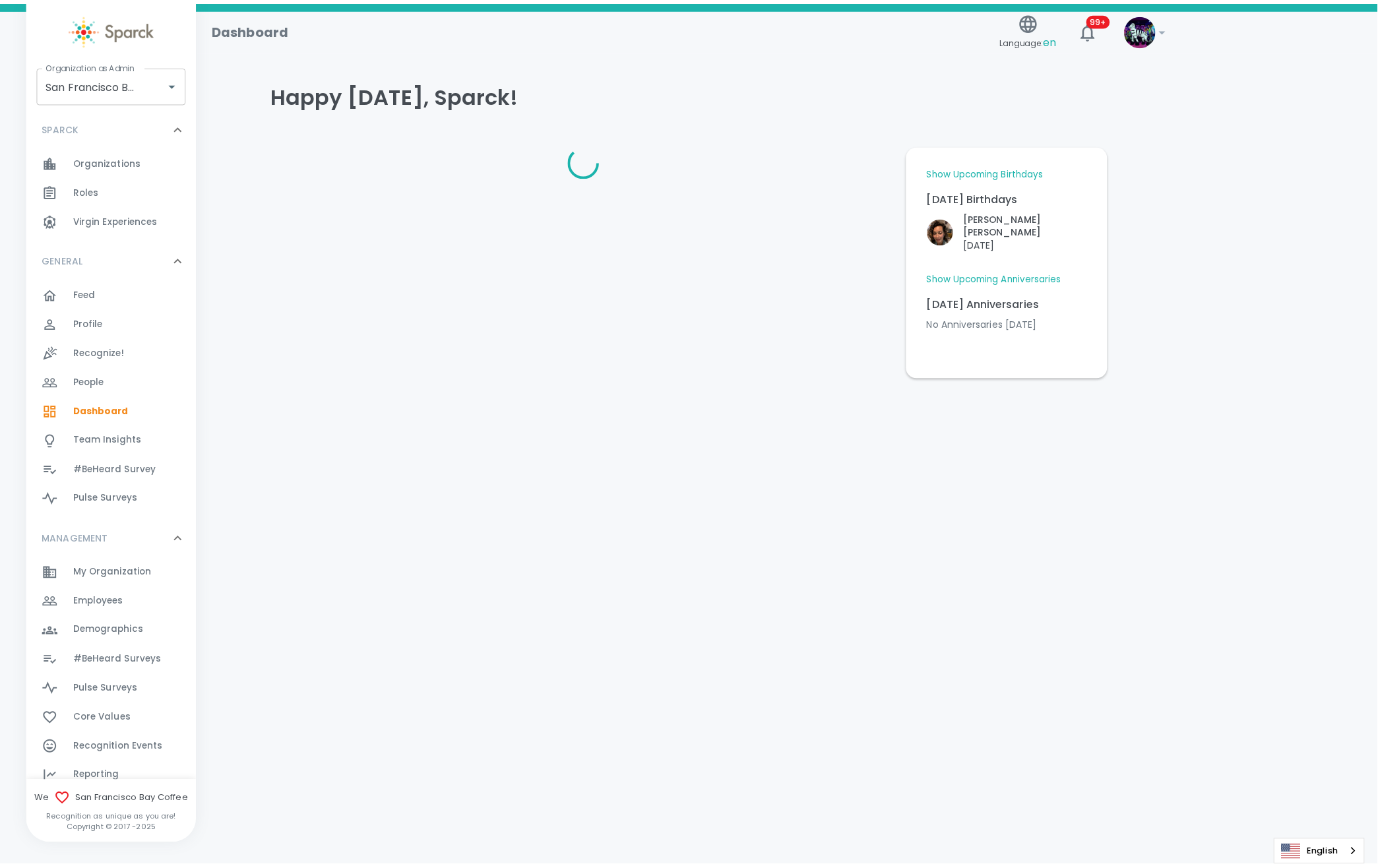
scroll to position [176, 0]
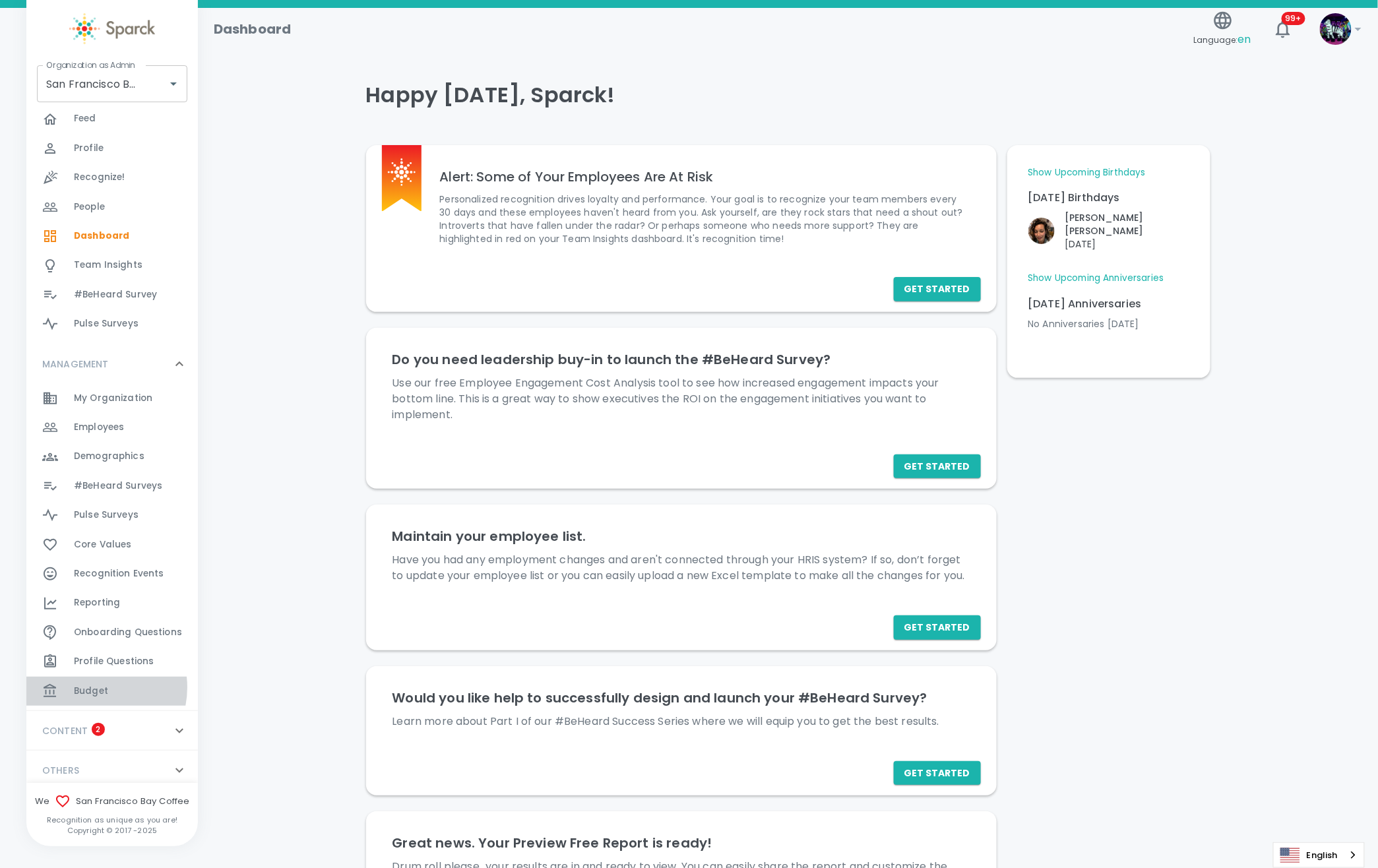
click at [91, 688] on span "Budget" at bounding box center [91, 692] width 34 height 13
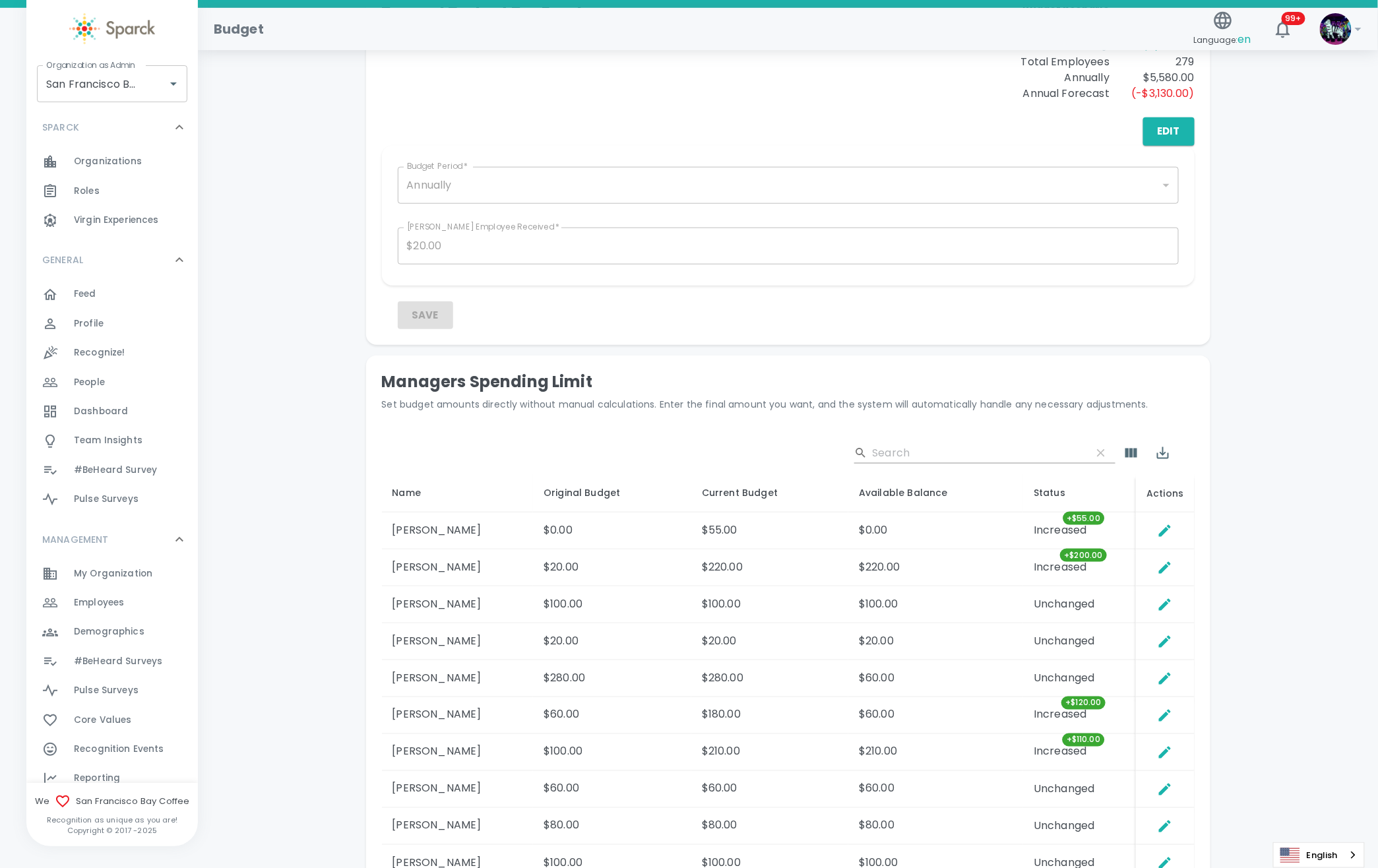
scroll to position [528, 0]
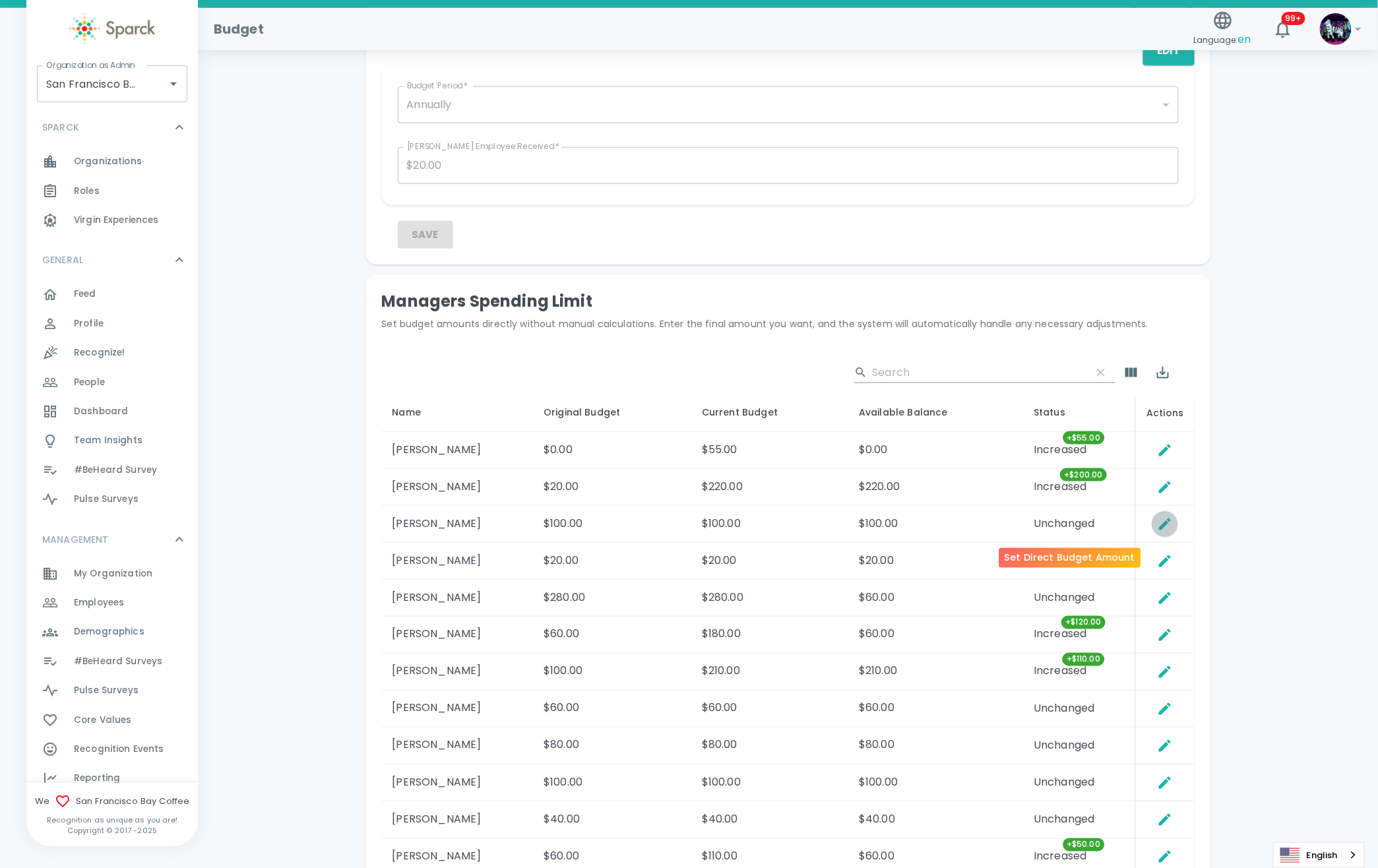
click at [1157, 523] on icon "Set Direct Budget Amount" at bounding box center [1165, 525] width 16 height 16
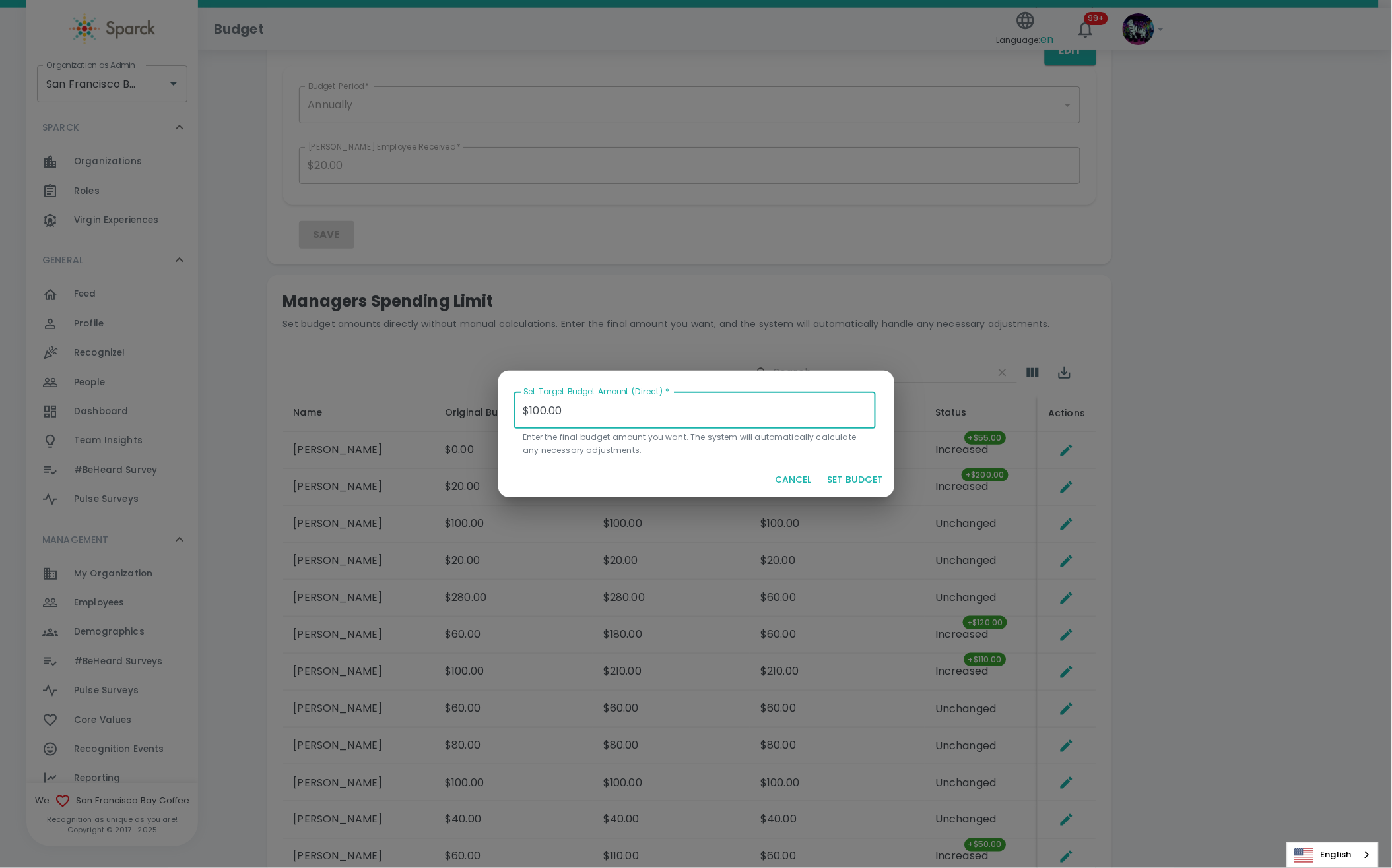
drag, startPoint x: 617, startPoint y: 416, endPoint x: 389, endPoint y: 412, distance: 228.0
click at [389, 413] on div "Set Target Budget Amount (Direct)   * $100.00 Set Target Budget Amount (Direct)…" at bounding box center [696, 434] width 1392 height 868
click at [850, 478] on button "SET BUDGET" at bounding box center [855, 480] width 66 height 24
type input "$0.00"
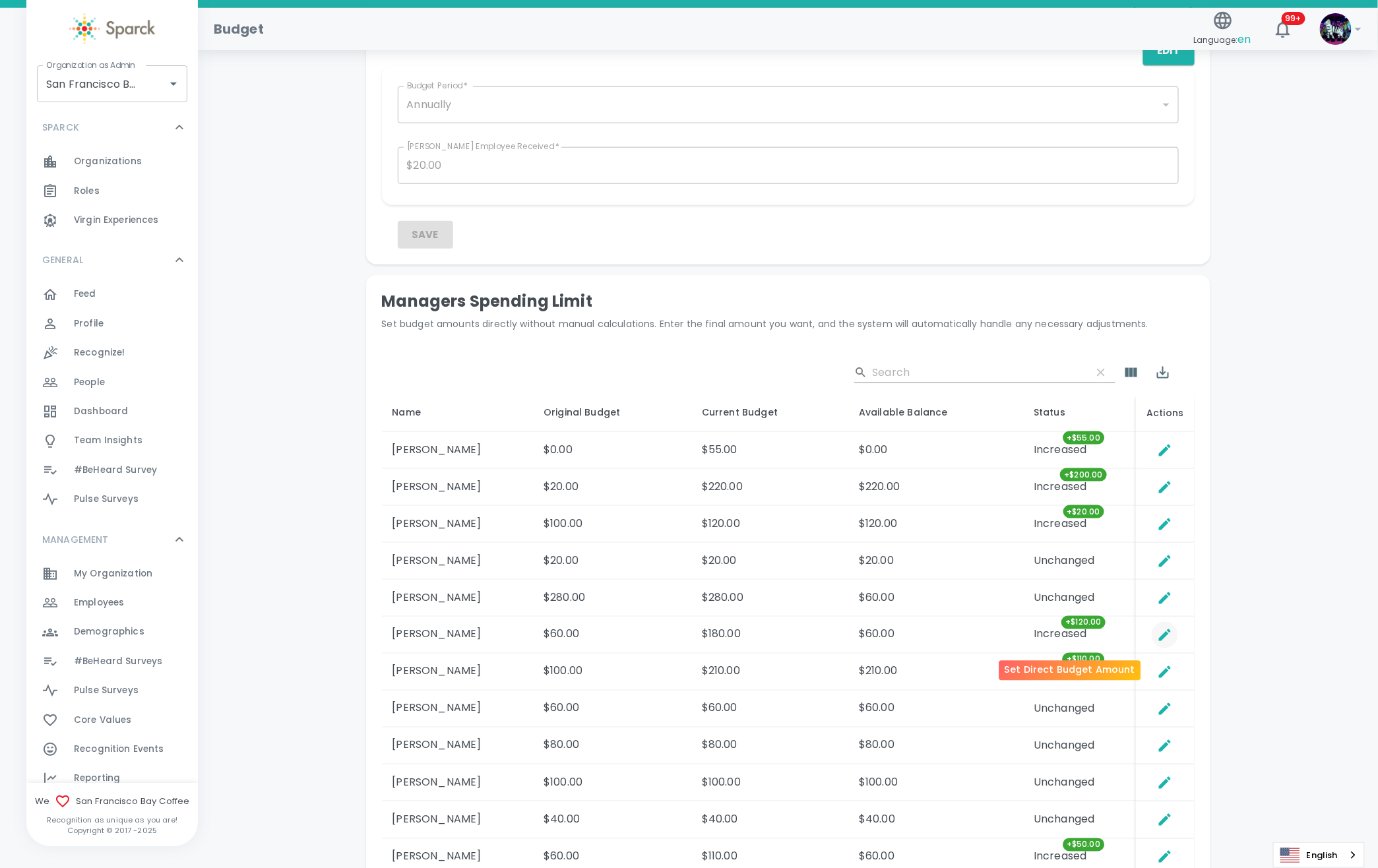
click at [1159, 640] on icon "Set Direct Budget Amount" at bounding box center [1165, 635] width 12 height 12
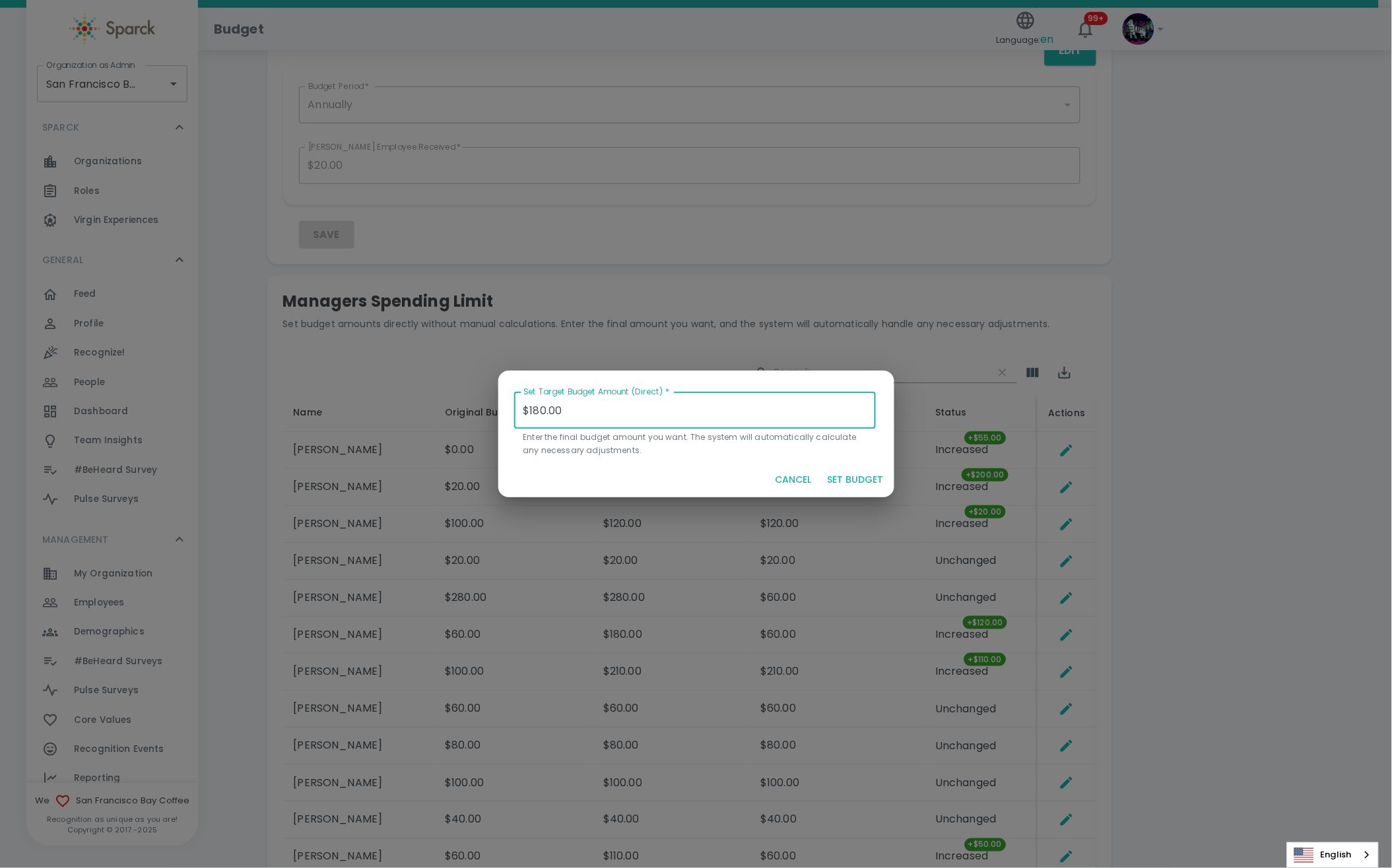
drag, startPoint x: 589, startPoint y: 409, endPoint x: 373, endPoint y: 394, distance: 216.5
click at [373, 394] on div "Set Target Budget Amount (Direct)   * $180.00 Set Target Budget Amount (Direct)…" at bounding box center [696, 434] width 1392 height 868
click at [778, 485] on button "CANCEL" at bounding box center [793, 480] width 47 height 24
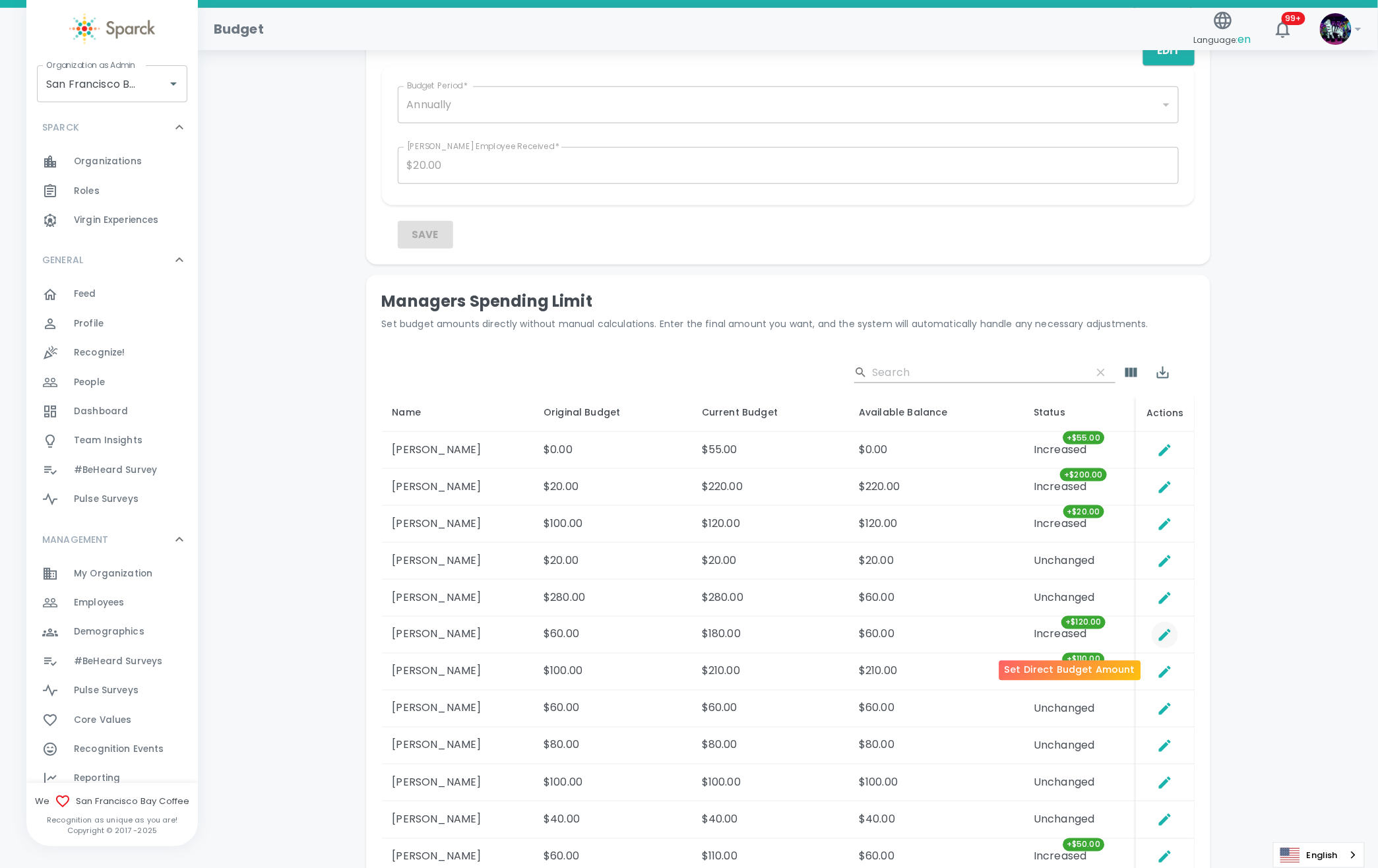
click at [1159, 639] on icon "Set Direct Budget Amount" at bounding box center [1165, 635] width 12 height 12
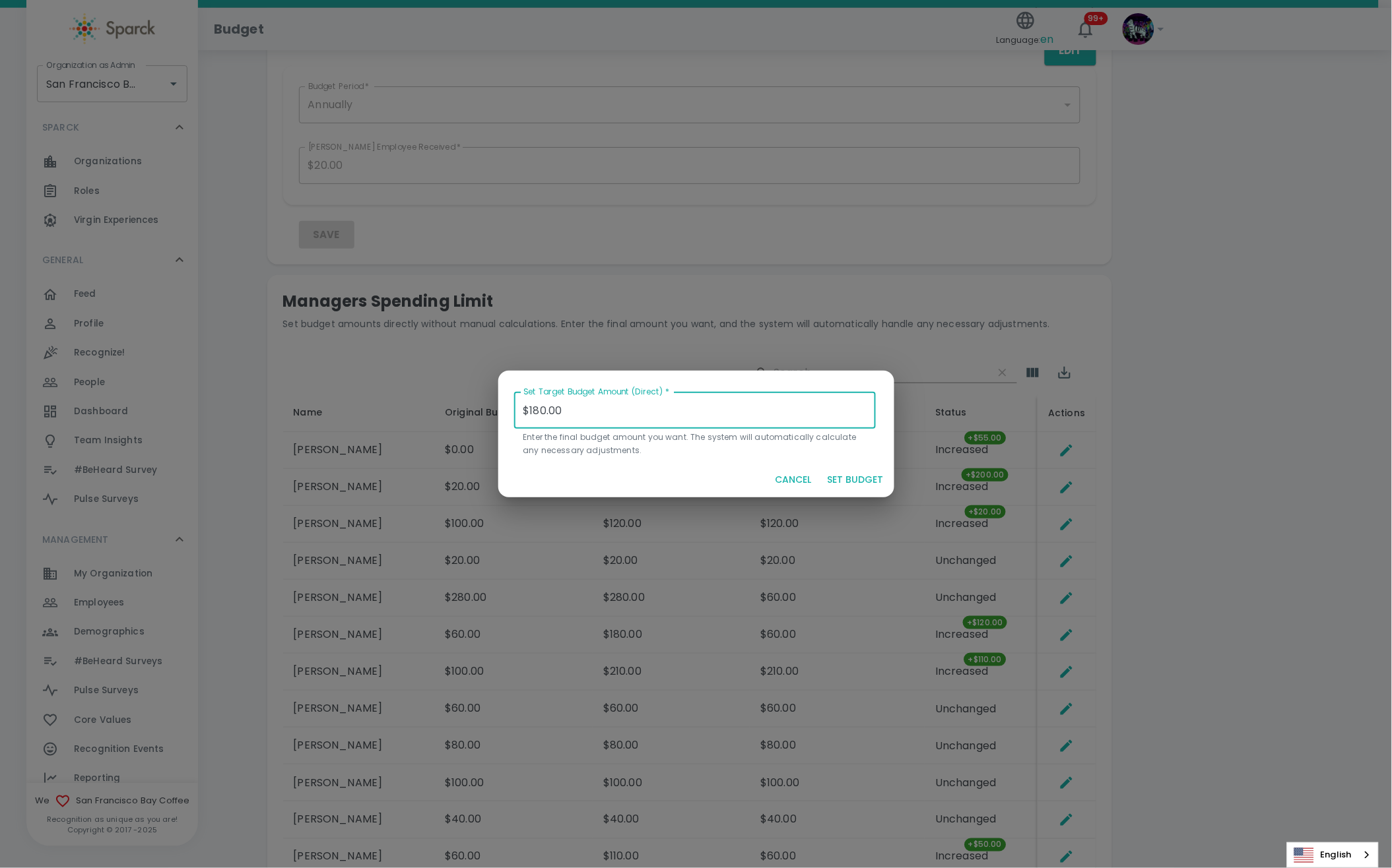
drag, startPoint x: 581, startPoint y: 409, endPoint x: 519, endPoint y: 407, distance: 62.0
click at [519, 407] on input "$180.00" at bounding box center [695, 410] width 362 height 37
click at [859, 480] on button "SET BUDGET" at bounding box center [855, 480] width 66 height 24
type input "$0.00"
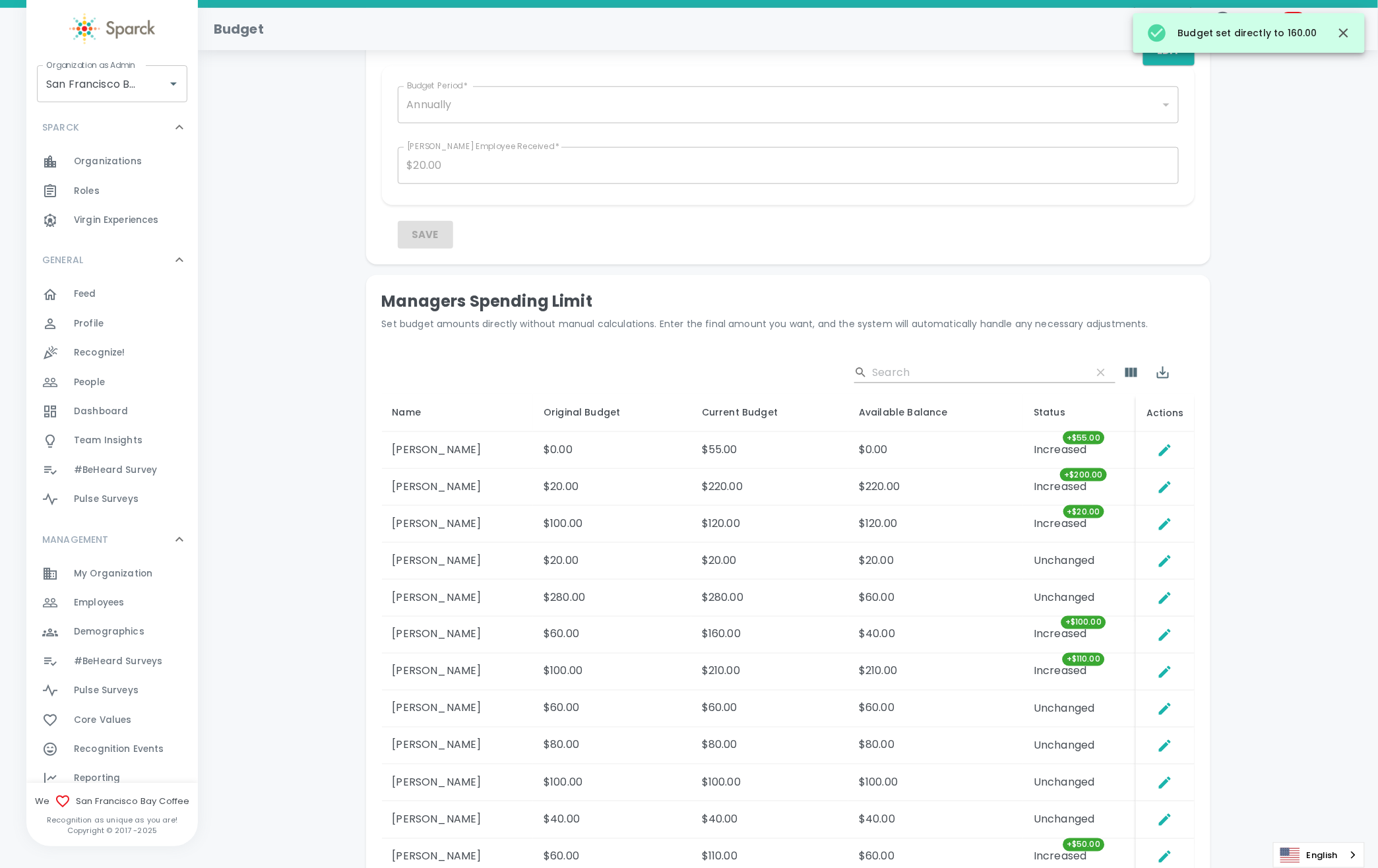
click at [859, 476] on td "$220.00" at bounding box center [935, 487] width 175 height 37
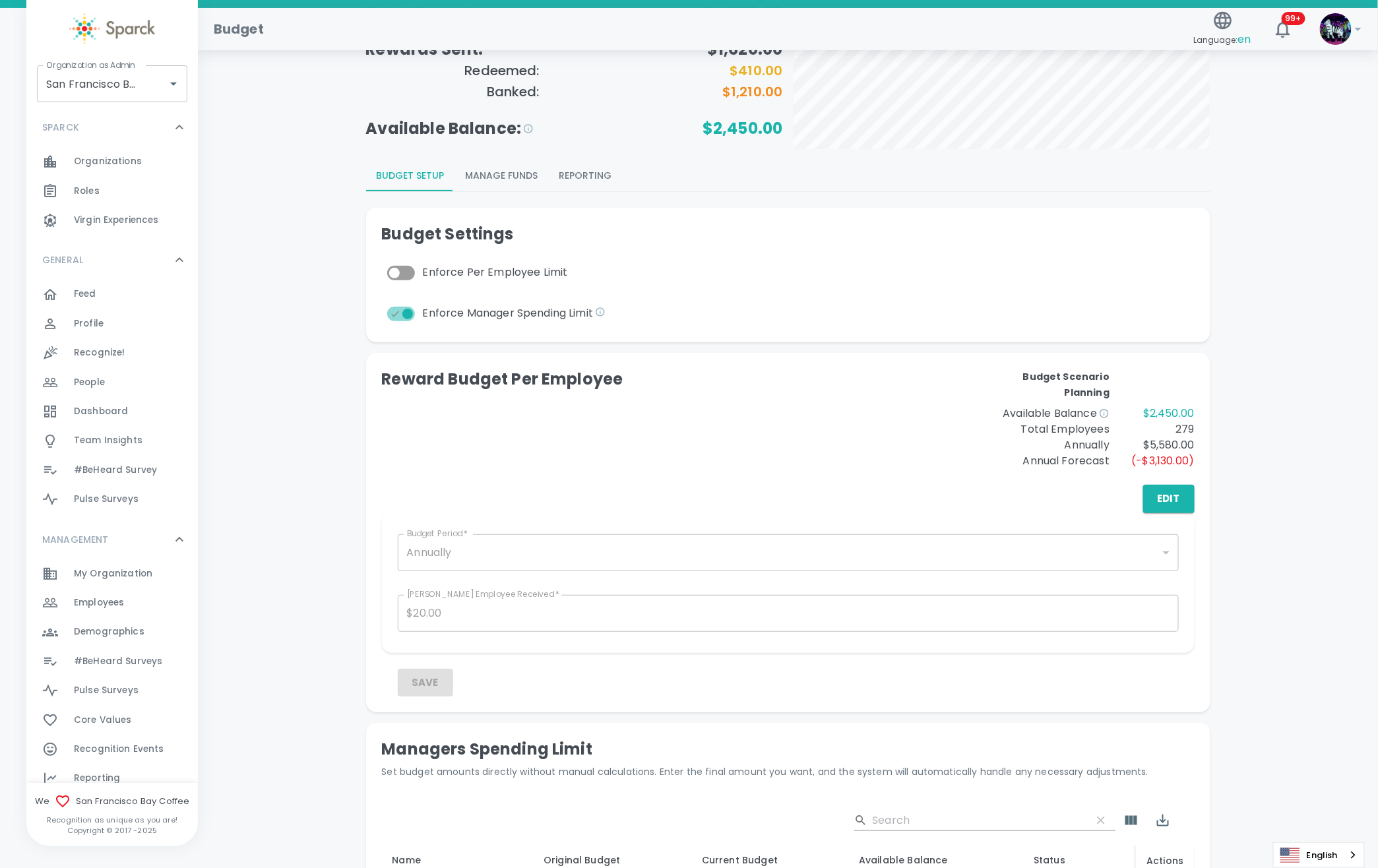
scroll to position [0, 0]
